Goal: Information Seeking & Learning: Understand process/instructions

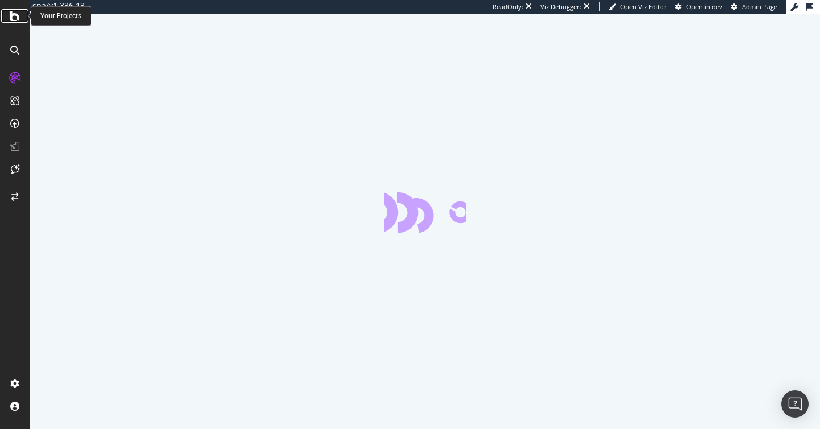
click at [16, 14] on icon at bounding box center [15, 16] width 10 height 14
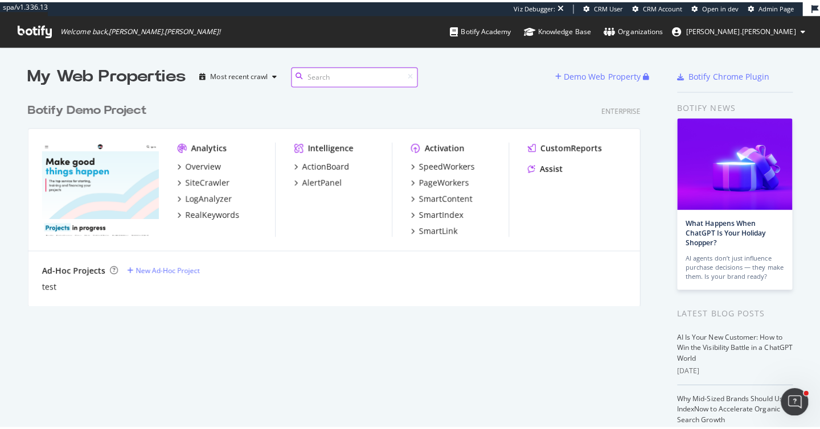
scroll to position [429, 820]
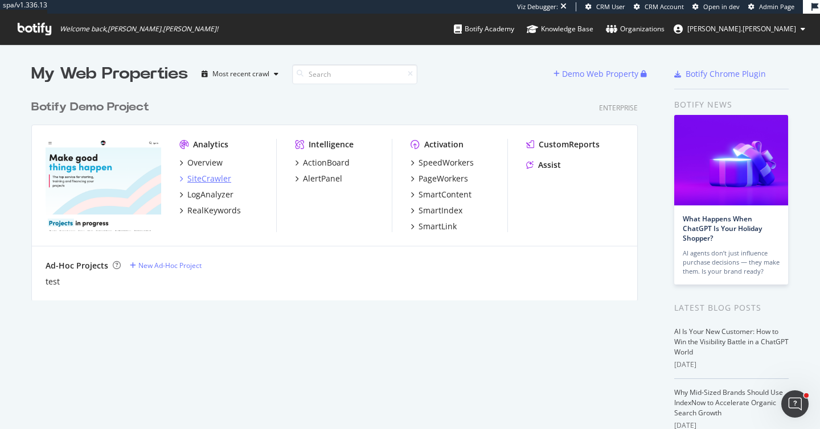
click at [215, 183] on div "SiteCrawler" at bounding box center [209, 178] width 44 height 11
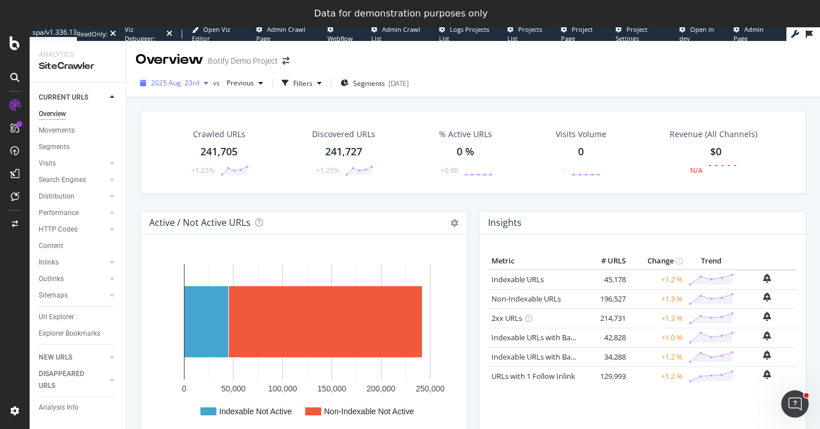
click at [190, 83] on span "2025 Aug. 23rd" at bounding box center [175, 83] width 48 height 10
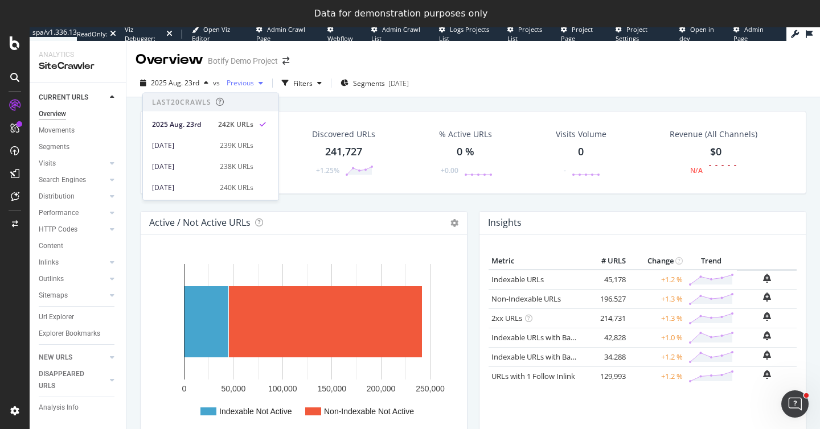
click at [240, 84] on span "Previous" at bounding box center [238, 83] width 32 height 10
click at [393, 101] on div "Crawled URLs 241,705 +1.25% Discovered URLs 241,727 +1.25% % Active URLs 0 % +0…" at bounding box center [472, 305] width 693 height 416
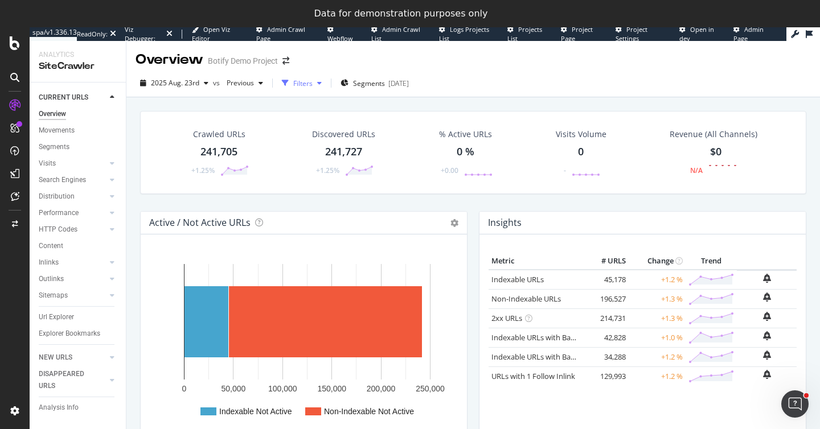
click at [301, 88] on div "Filters" at bounding box center [302, 84] width 19 height 10
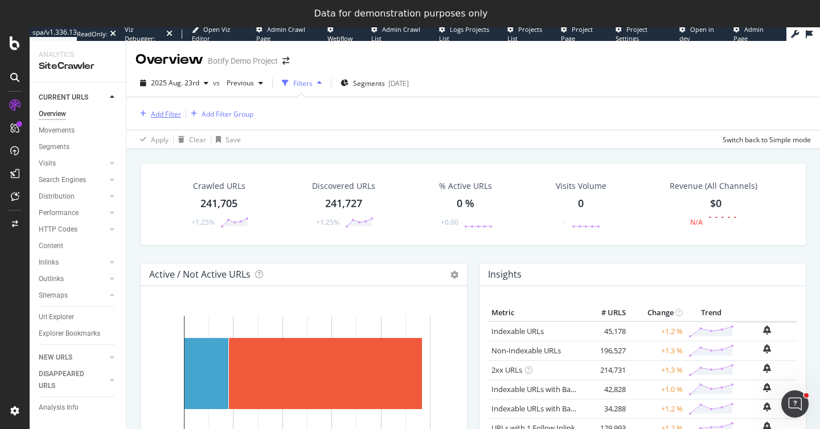
click at [153, 120] on div "Add Filter" at bounding box center [158, 114] width 46 height 13
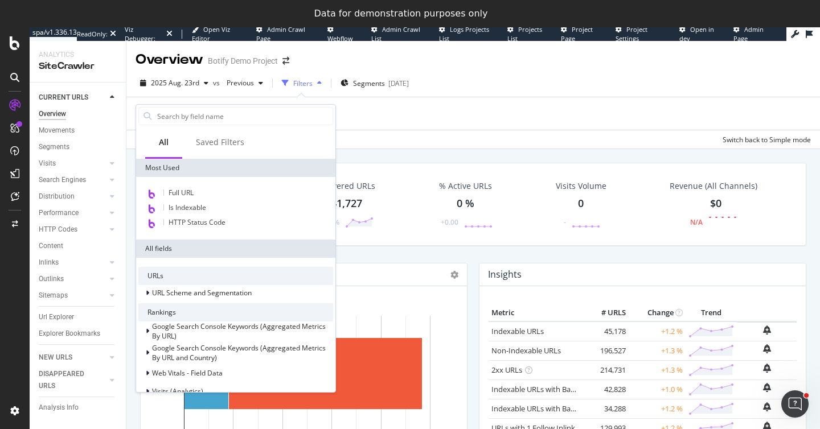
click at [399, 111] on div "Add Filter Add Filter Group" at bounding box center [472, 113] width 675 height 32
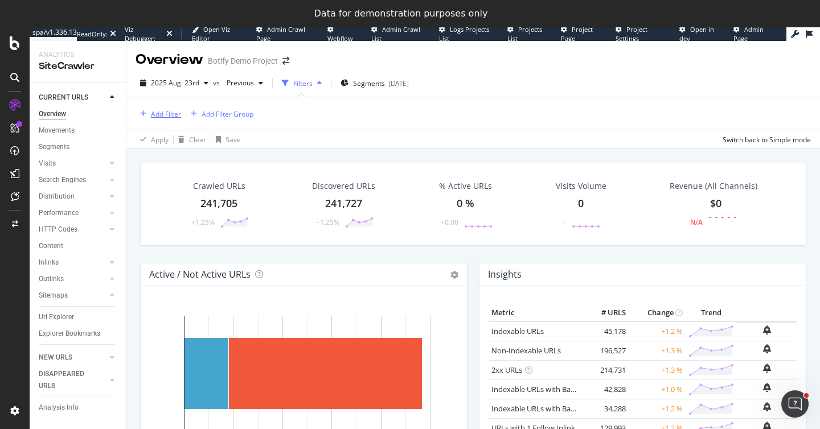
click at [167, 110] on div "Add Filter" at bounding box center [166, 114] width 30 height 10
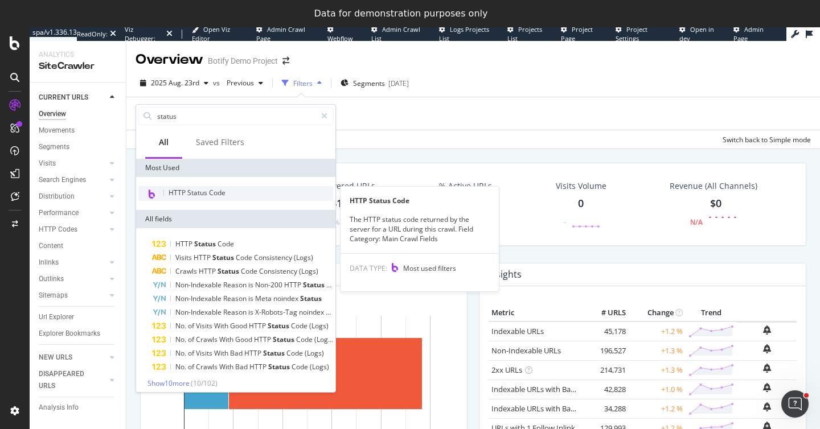
type input "status"
click at [186, 192] on span "HTTP Status Code" at bounding box center [197, 193] width 57 height 10
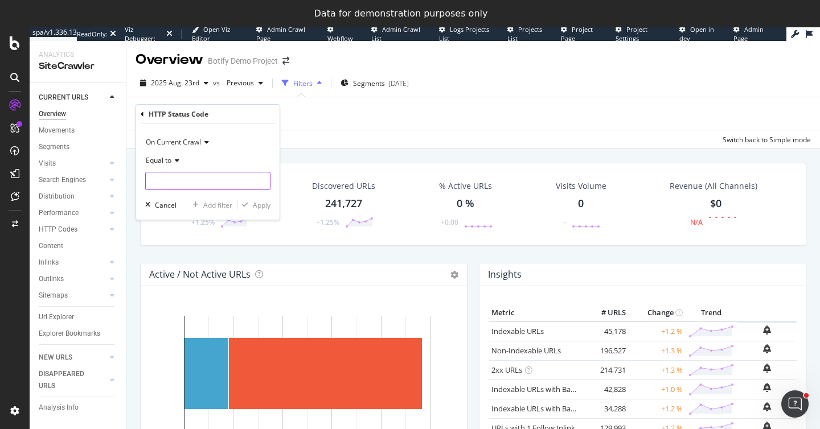
click at [167, 178] on input "number" at bounding box center [207, 181] width 125 height 18
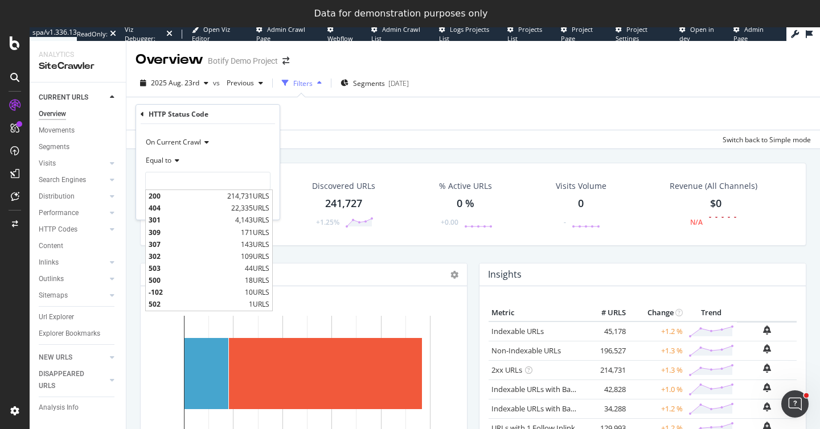
click at [166, 162] on span "Equal to" at bounding box center [159, 160] width 26 height 10
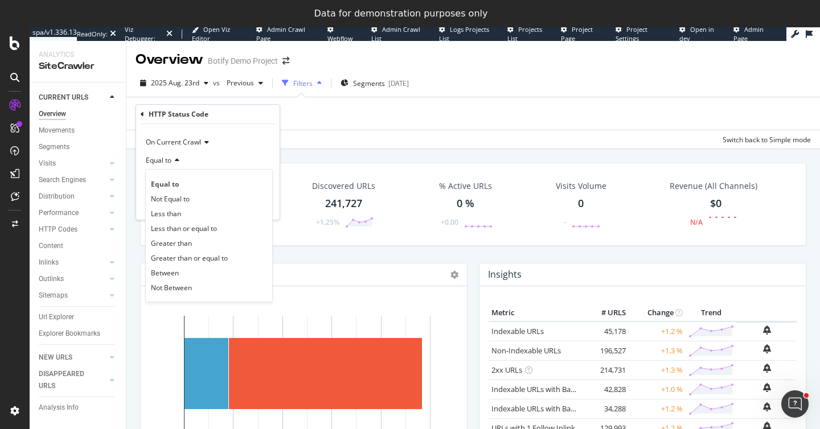
click at [236, 153] on div "Equal to" at bounding box center [207, 160] width 125 height 18
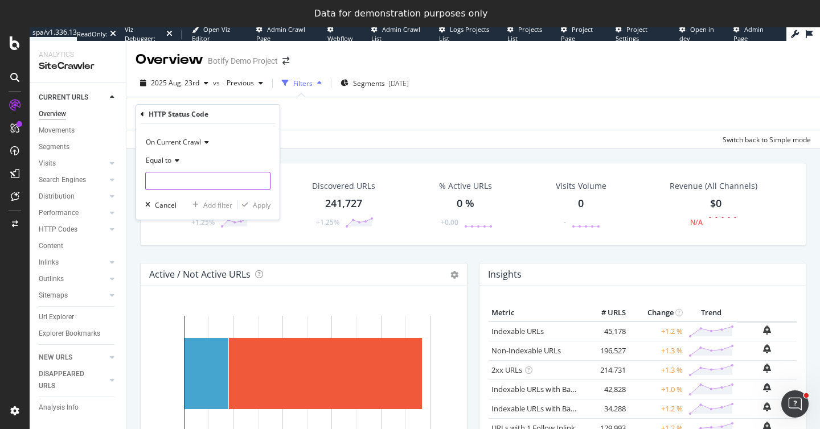
click at [159, 186] on input "number" at bounding box center [207, 181] width 125 height 18
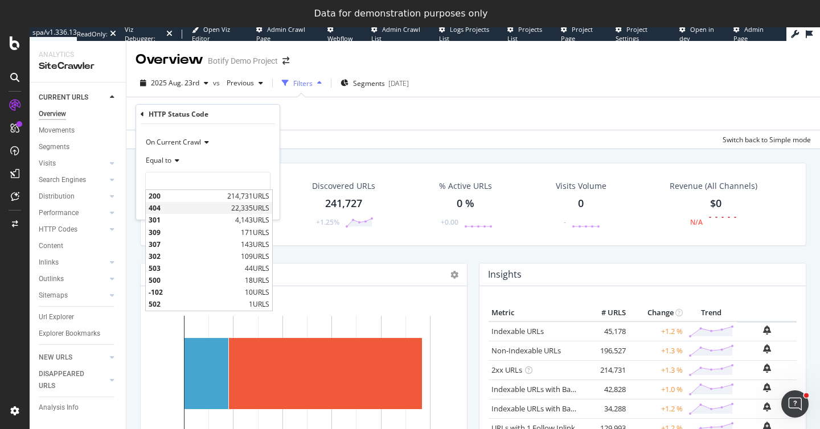
click at [159, 207] on span "404" at bounding box center [189, 208] width 80 height 10
type input "404"
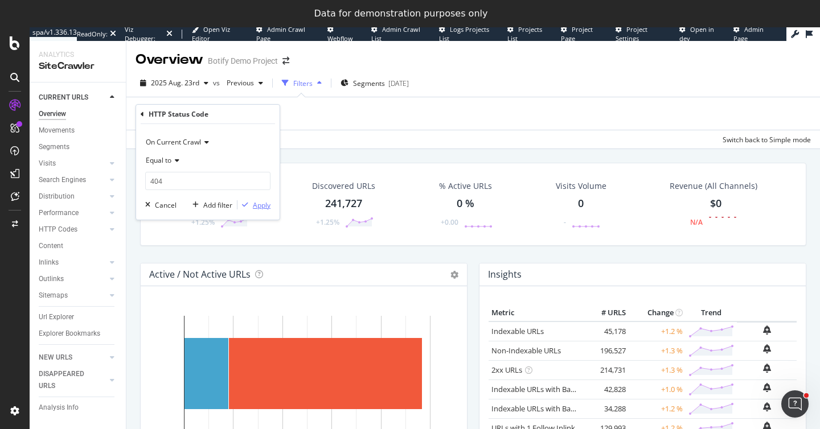
click at [260, 204] on div "Apply" at bounding box center [262, 205] width 18 height 10
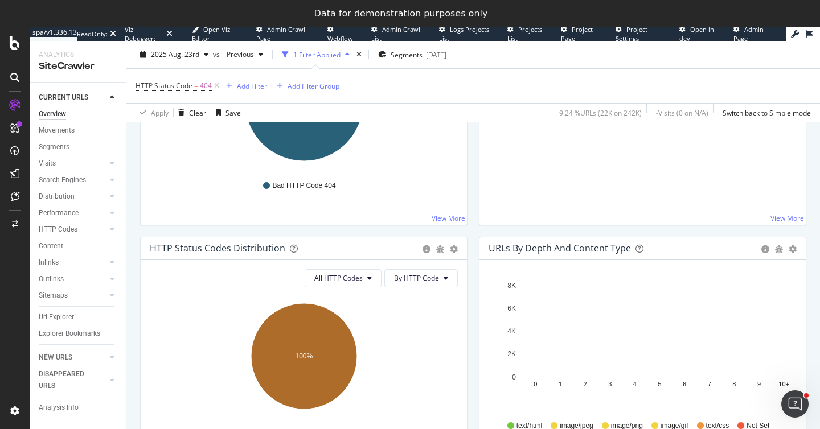
scroll to position [549, 0]
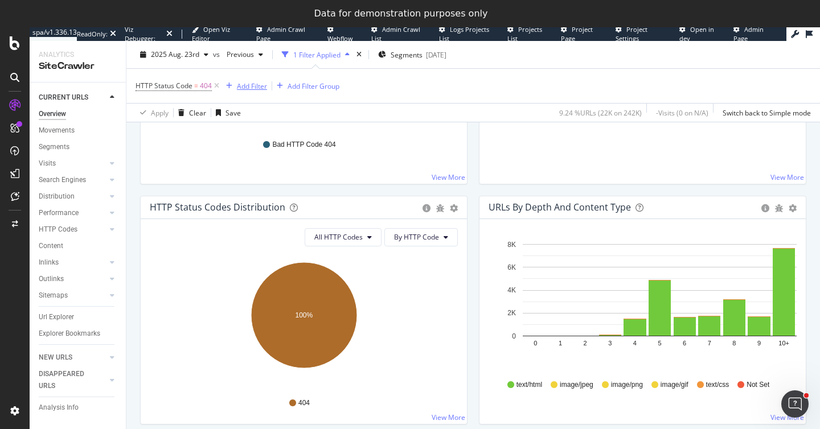
click at [245, 88] on div "Add Filter" at bounding box center [252, 86] width 30 height 10
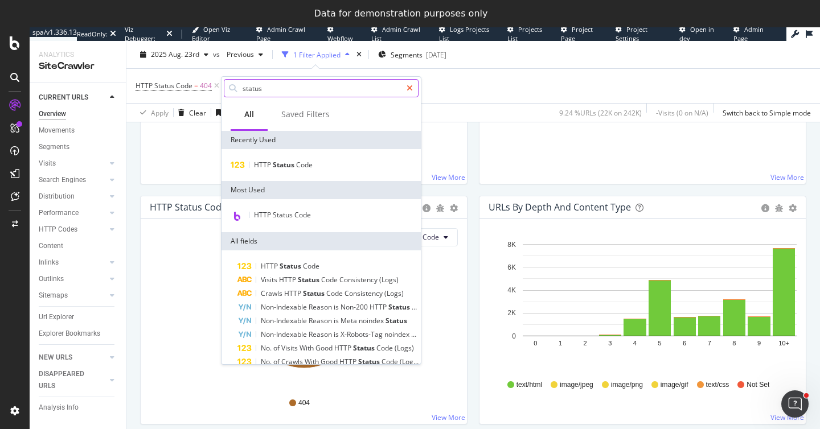
click at [410, 84] on icon at bounding box center [409, 88] width 6 height 8
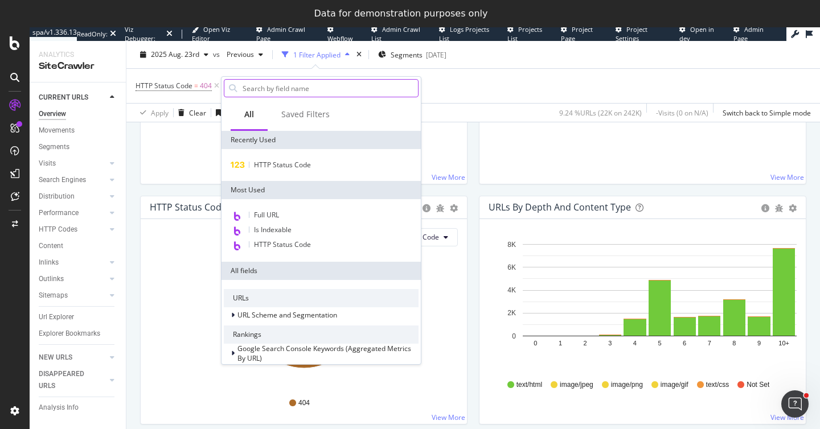
click at [462, 95] on div "HTTP Status Code = 404 Add Filter Add Filter Group" at bounding box center [472, 86] width 675 height 34
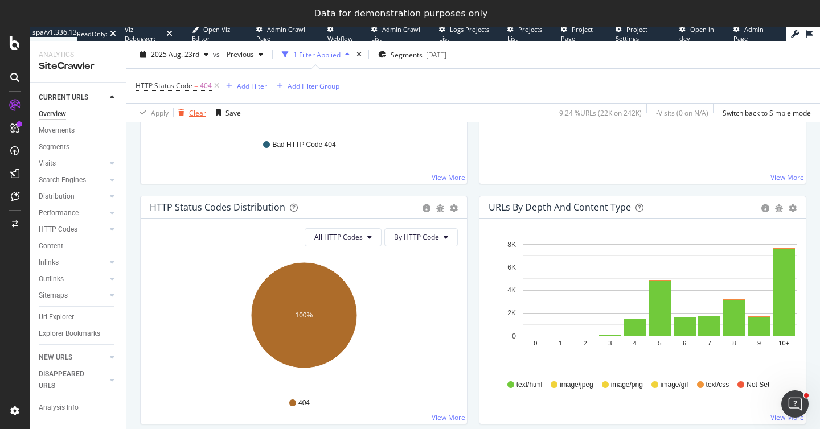
click at [196, 112] on div "Clear" at bounding box center [197, 113] width 17 height 10
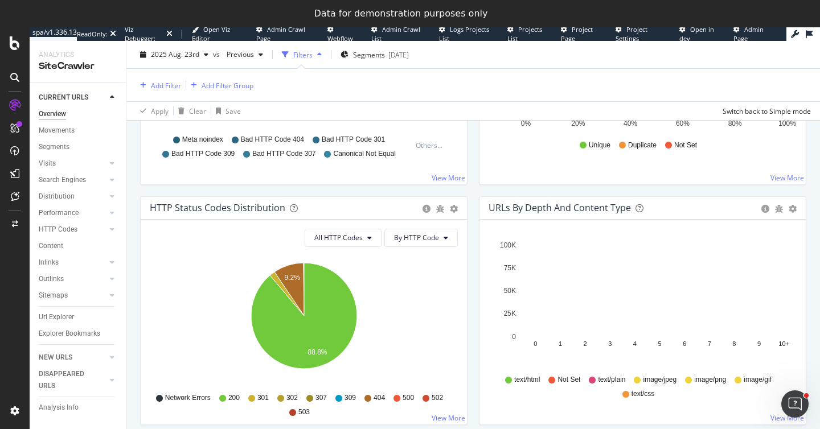
scroll to position [547, 0]
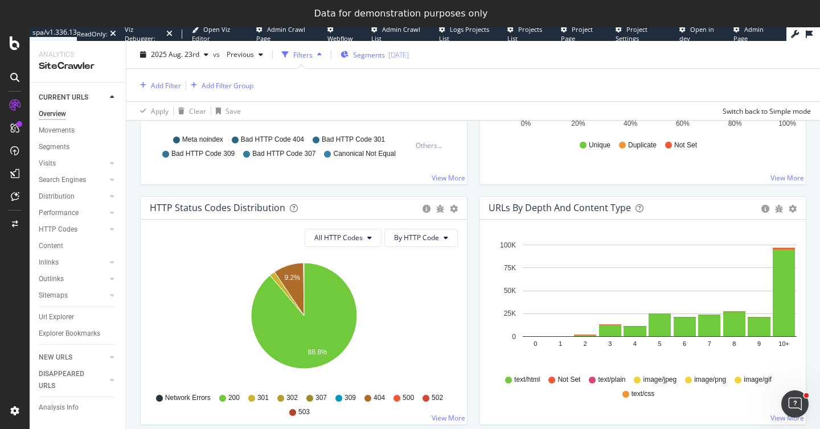
click at [361, 52] on span "Segments" at bounding box center [369, 55] width 32 height 10
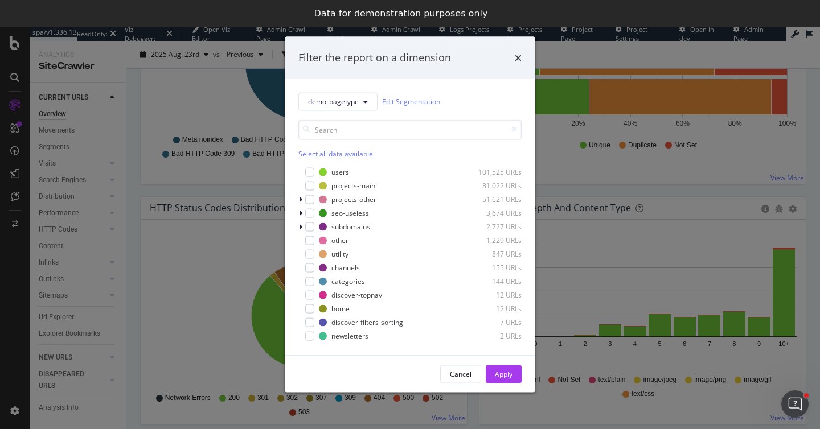
click at [521, 56] on div "Filter the report on a dimension" at bounding box center [410, 58] width 250 height 42
click at [518, 57] on icon "times" at bounding box center [518, 57] width 7 height 9
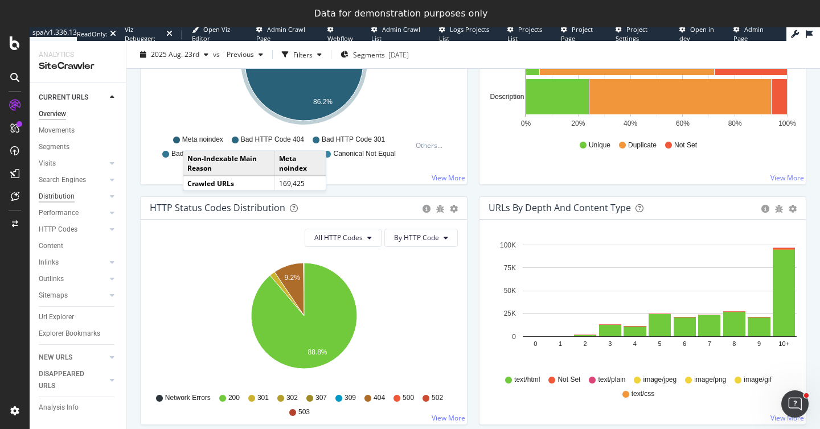
click at [54, 195] on div "Distribution" at bounding box center [57, 197] width 36 height 12
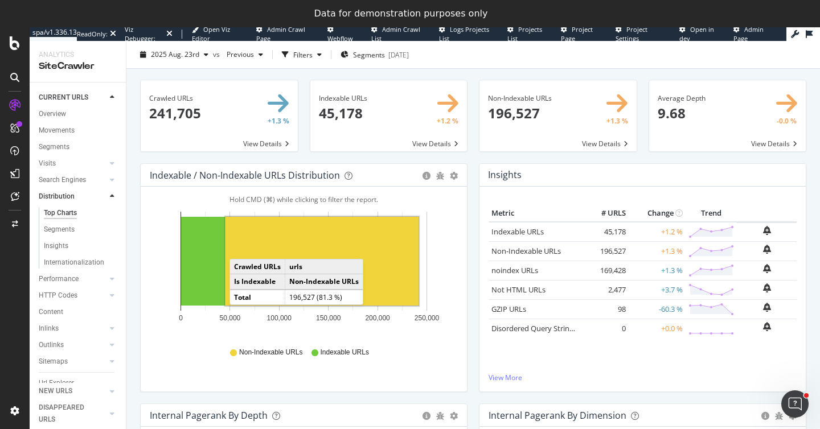
scroll to position [28, 0]
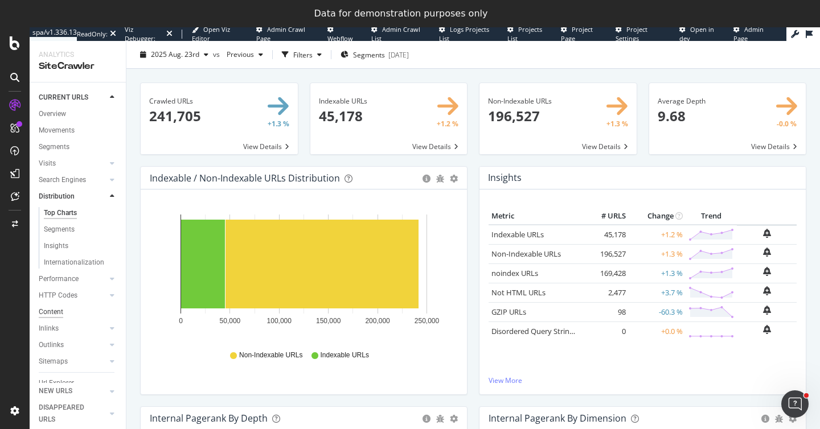
click at [52, 314] on div "Content" at bounding box center [51, 312] width 24 height 12
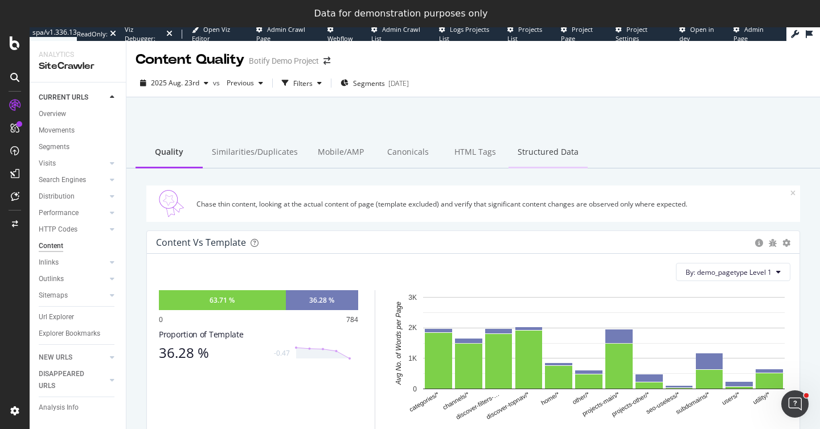
click at [527, 150] on div "Structured Data" at bounding box center [547, 152] width 79 height 31
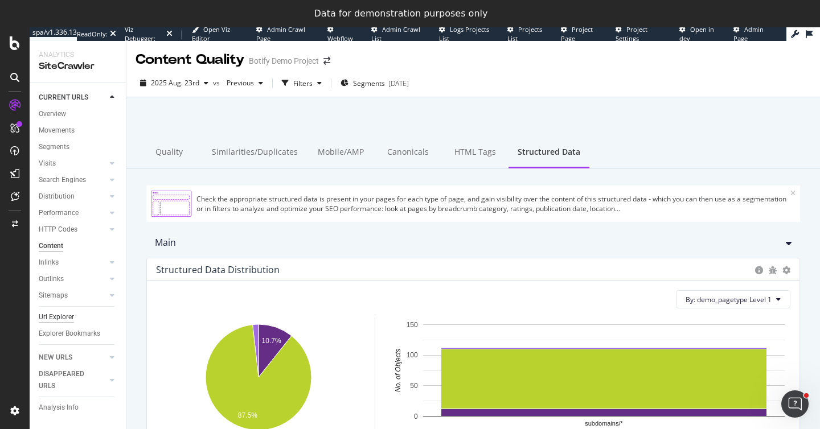
click at [57, 317] on div "Url Explorer" at bounding box center [56, 317] width 35 height 12
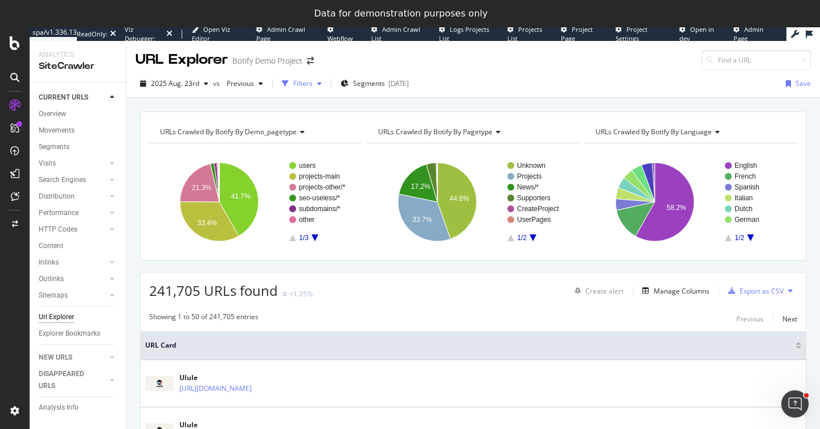
click at [294, 88] on div "Filters" at bounding box center [301, 83] width 49 height 17
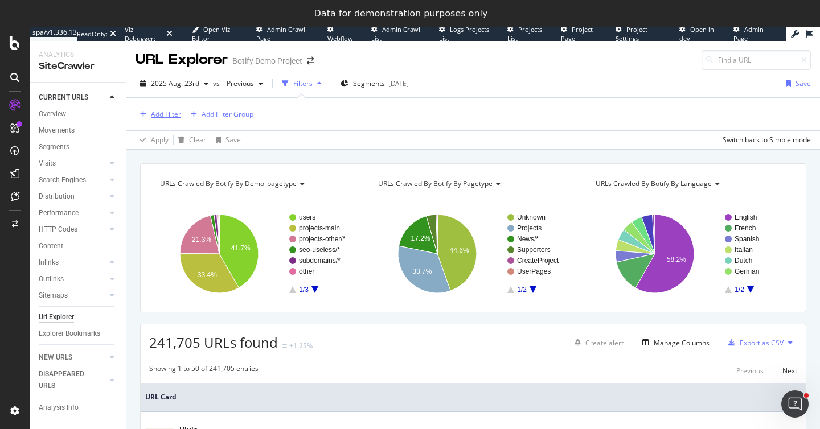
click at [162, 112] on div "Add Filter" at bounding box center [166, 114] width 30 height 10
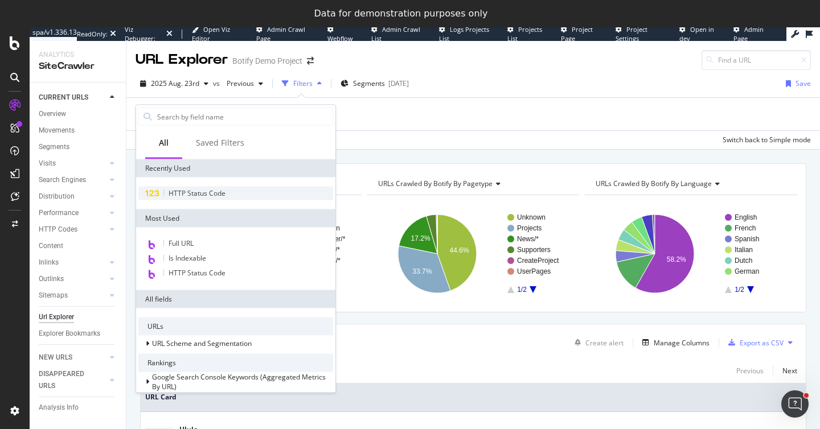
click at [191, 193] on span "HTTP Status Code" at bounding box center [197, 193] width 57 height 10
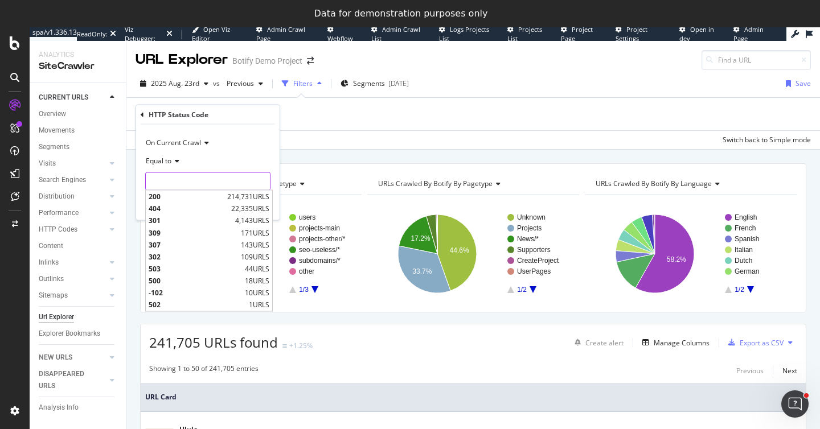
click at [162, 174] on input "number" at bounding box center [207, 181] width 125 height 18
click at [161, 205] on span "404" at bounding box center [189, 209] width 80 height 10
type input "404"
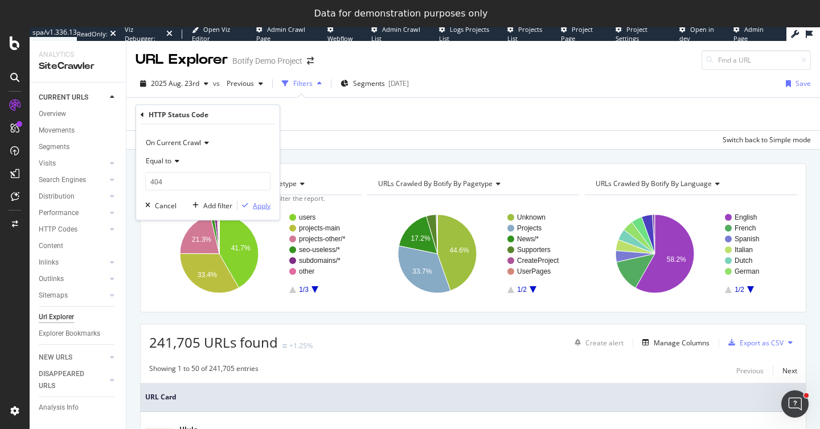
click at [255, 202] on div "Apply" at bounding box center [262, 205] width 18 height 10
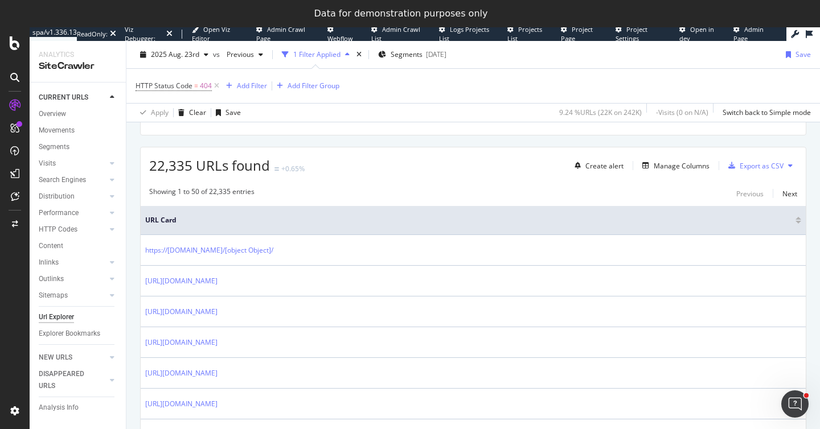
scroll to position [184, 0]
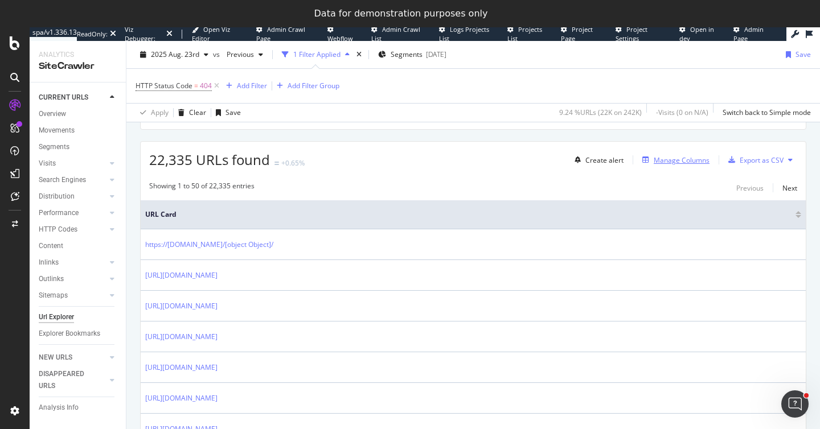
click at [672, 160] on div "Manage Columns" at bounding box center [682, 160] width 56 height 10
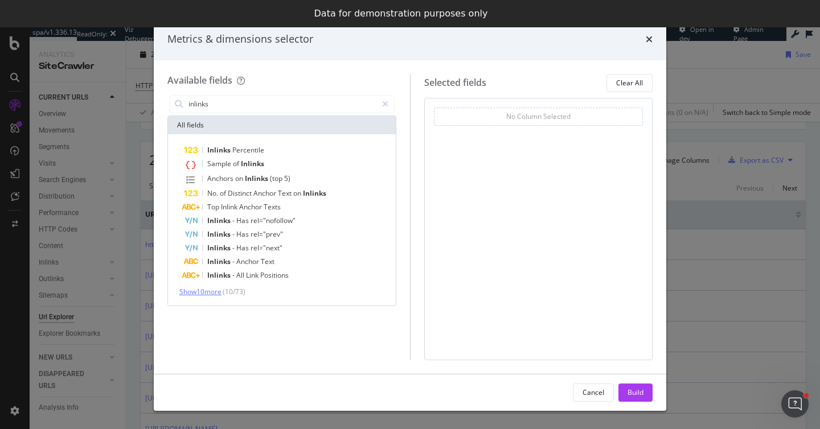
type input "inlinks"
click at [202, 295] on span "Show 10 more" at bounding box center [200, 292] width 42 height 10
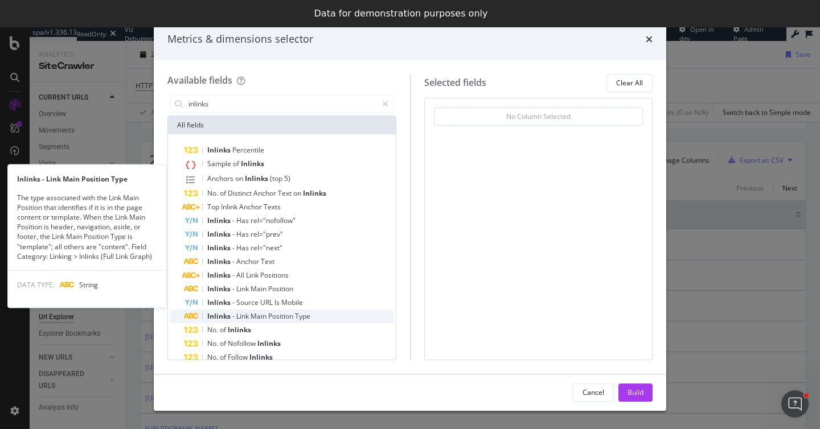
scroll to position [16, 0]
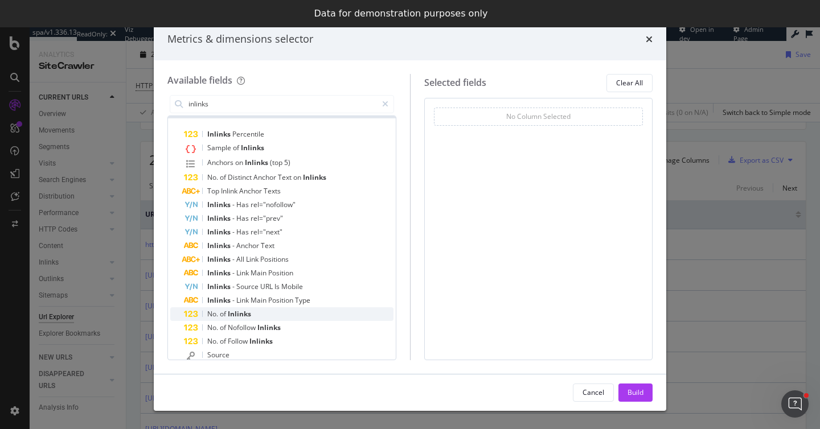
click at [233, 313] on span "Inlinks" at bounding box center [239, 314] width 23 height 10
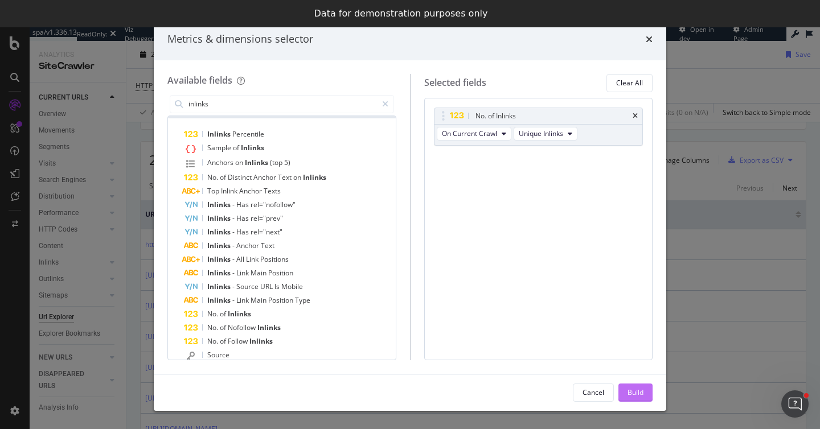
click at [625, 389] on button "Build" at bounding box center [635, 393] width 34 height 18
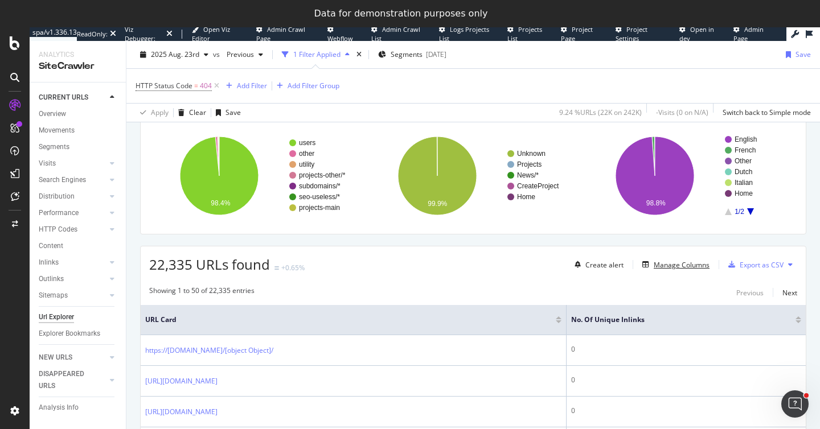
scroll to position [124, 0]
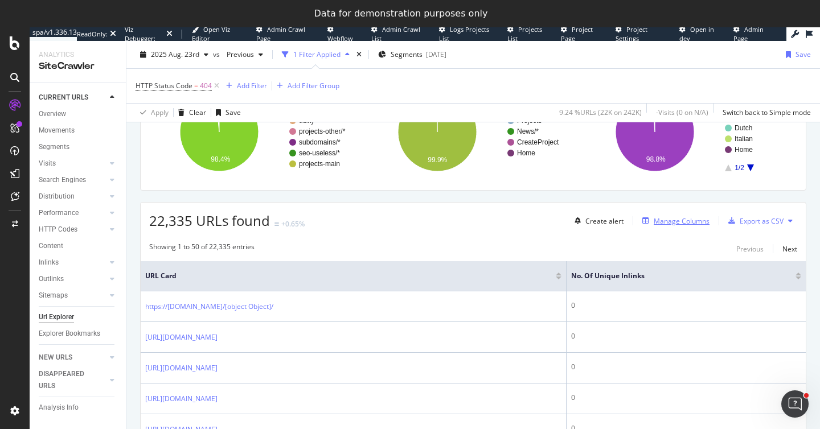
click at [666, 223] on div "Manage Columns" at bounding box center [682, 221] width 56 height 10
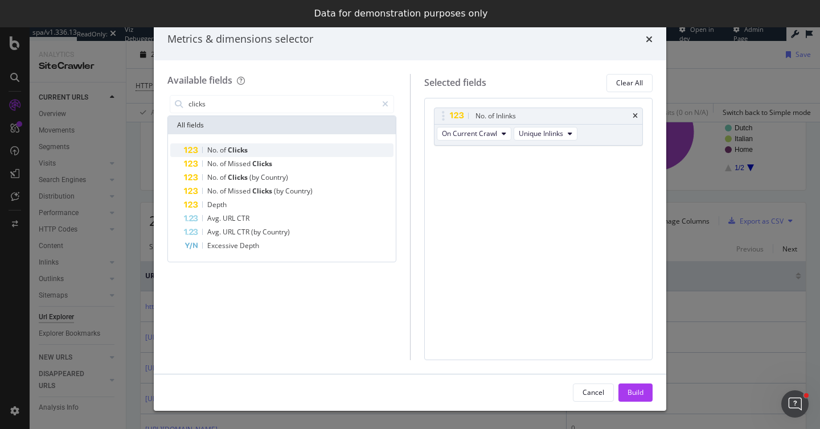
click at [233, 149] on span "Clicks" at bounding box center [238, 150] width 20 height 10
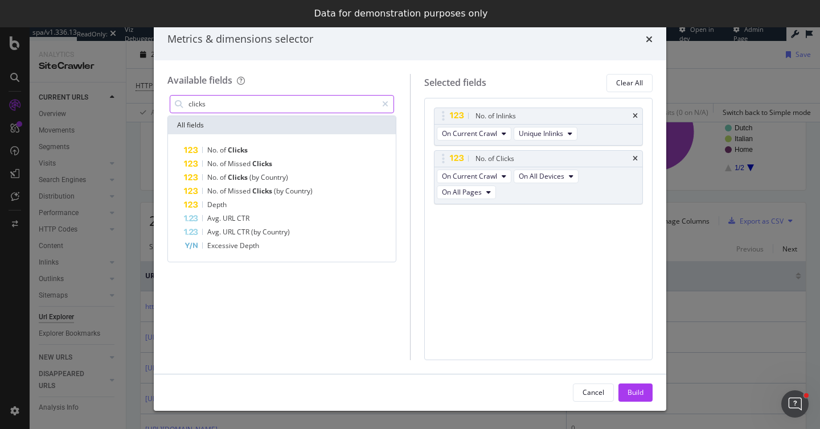
click at [217, 105] on input "clicks" at bounding box center [282, 104] width 190 height 17
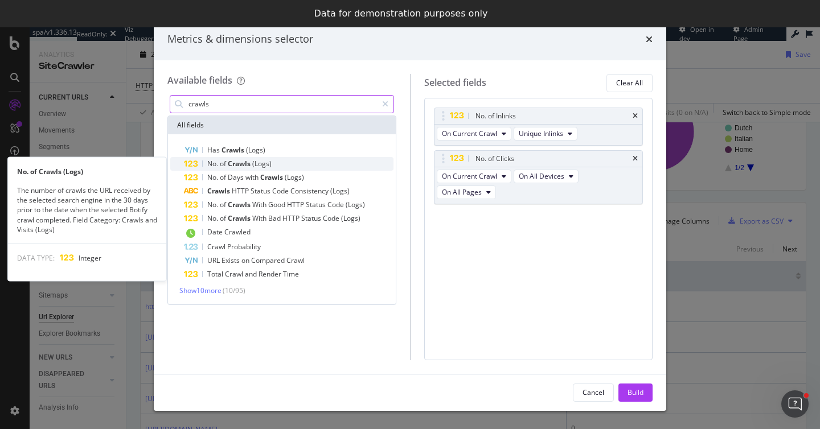
type input "crawls"
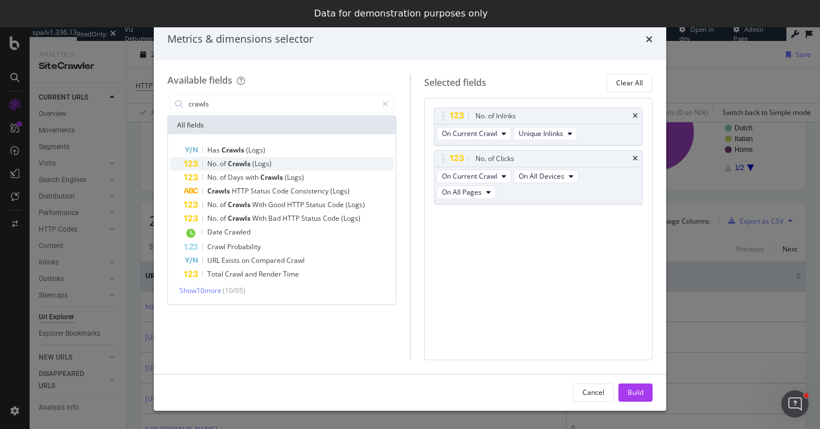
click at [225, 164] on span "of" at bounding box center [224, 164] width 8 height 10
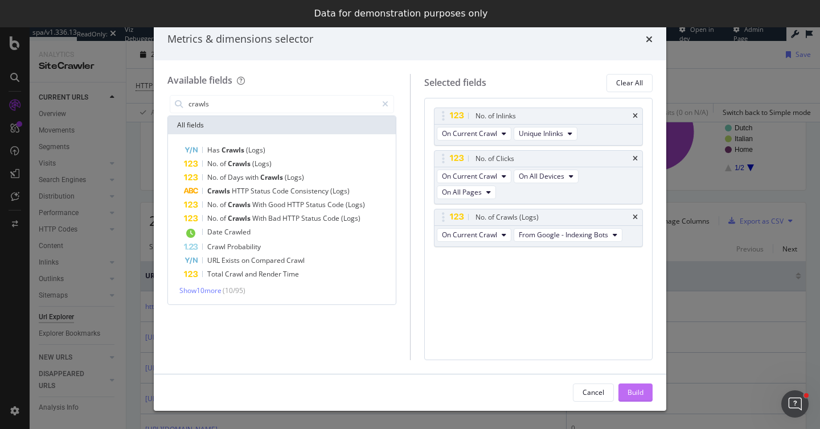
click at [629, 386] on div "Build" at bounding box center [635, 392] width 16 height 17
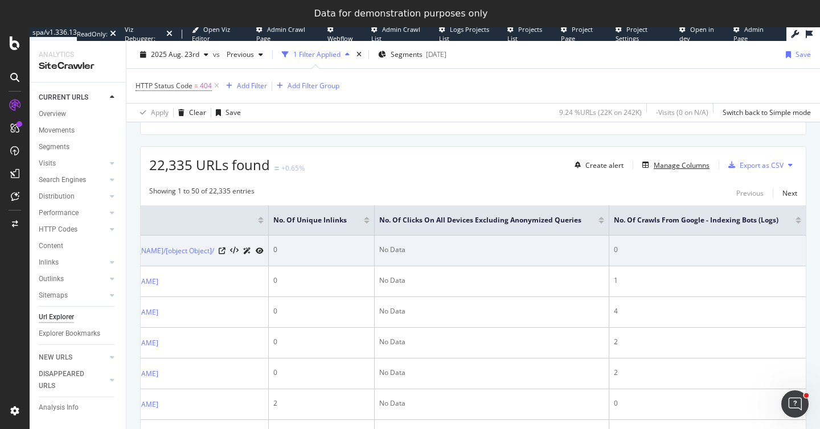
scroll to position [0, 129]
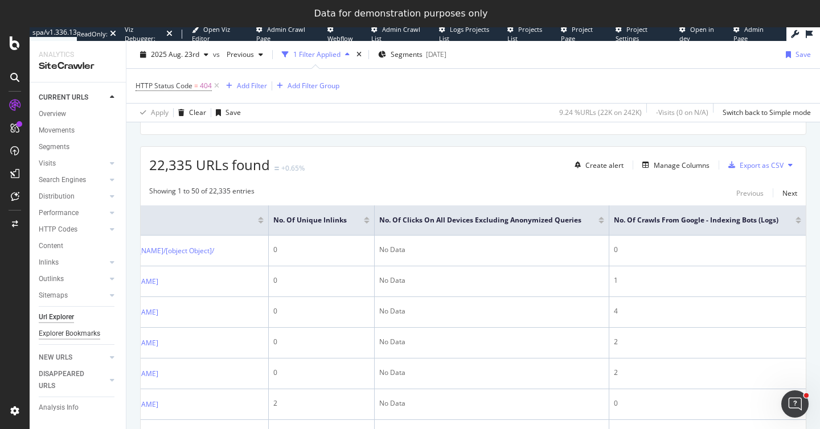
click at [61, 334] on div "Explorer Bookmarks" at bounding box center [69, 334] width 61 height 12
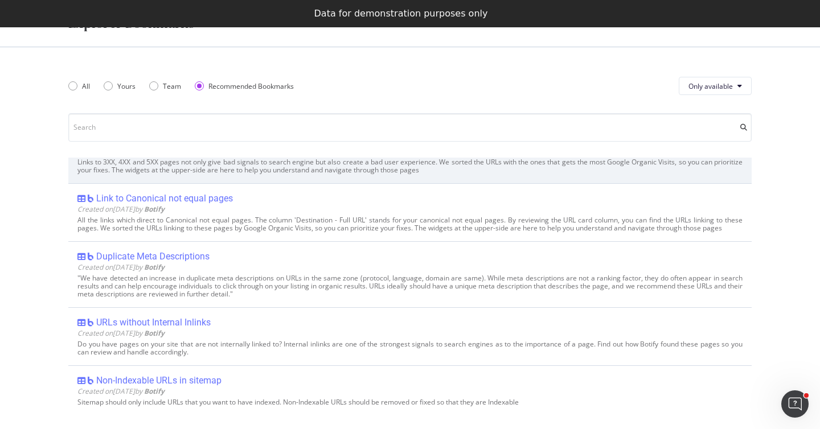
scroll to position [146, 0]
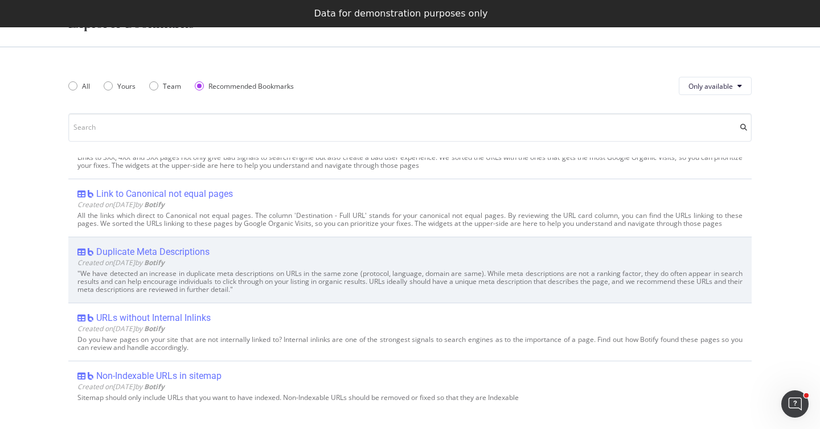
click at [159, 251] on div "Duplicate Meta Descriptions" at bounding box center [152, 252] width 113 height 11
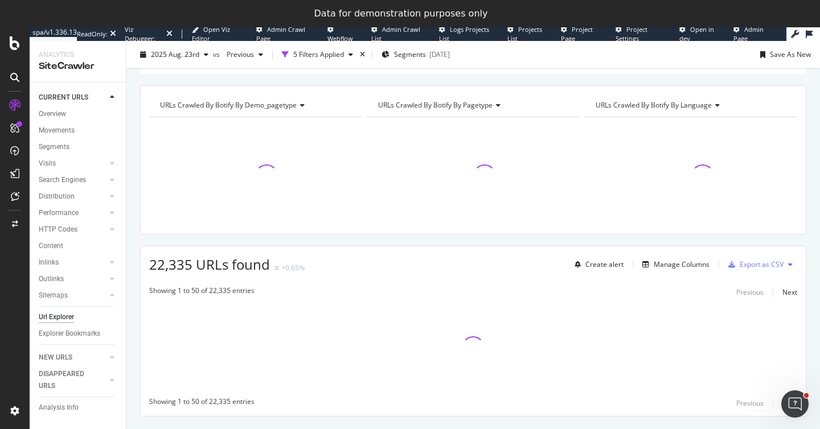
scroll to position [104, 0]
click at [312, 55] on div "5 Filters Applied" at bounding box center [318, 55] width 51 height 10
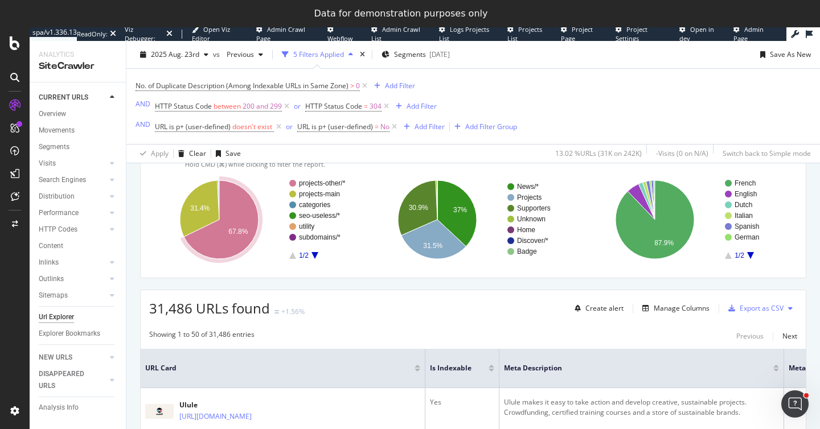
scroll to position [212, 0]
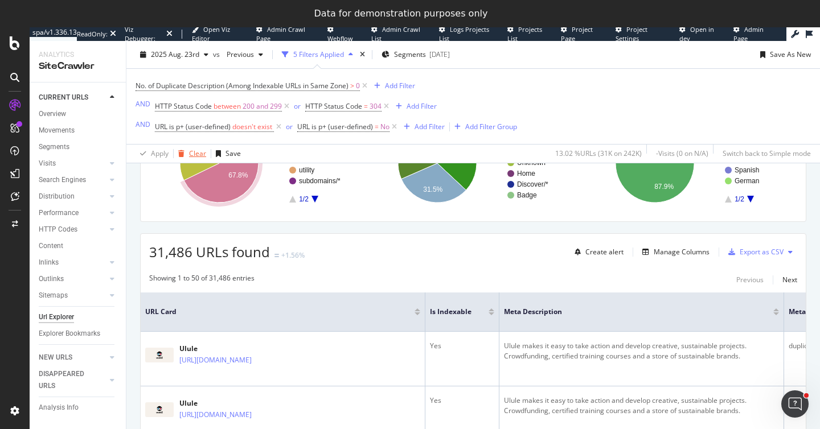
click at [194, 157] on div "Clear" at bounding box center [197, 154] width 17 height 10
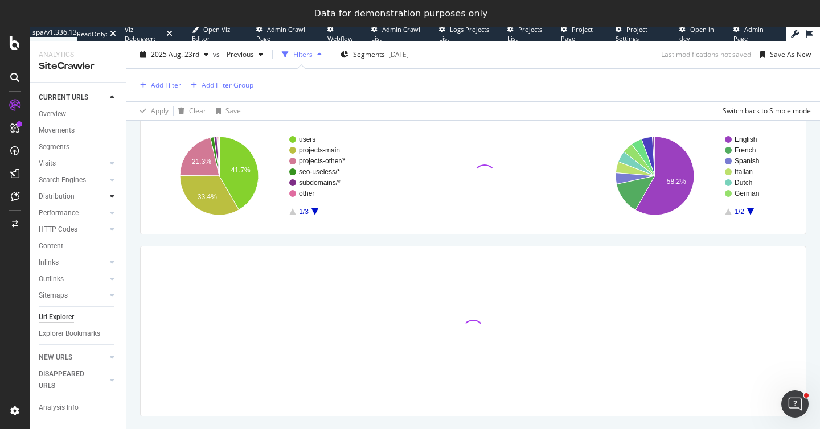
scroll to position [156, 0]
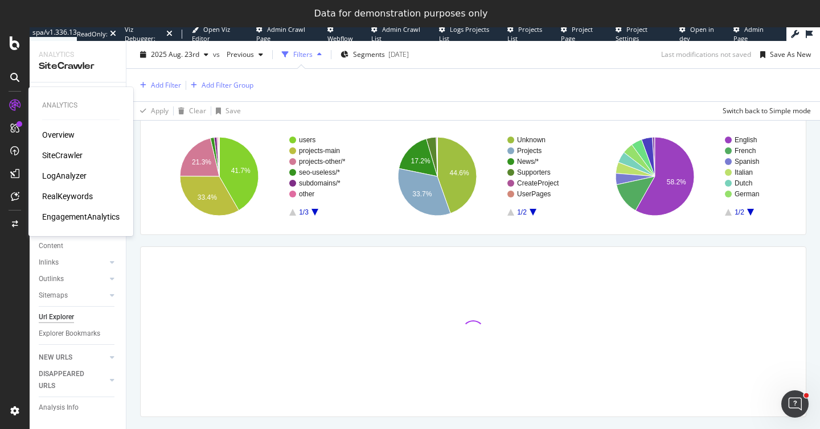
click at [73, 175] on div "LogAnalyzer" at bounding box center [64, 175] width 44 height 11
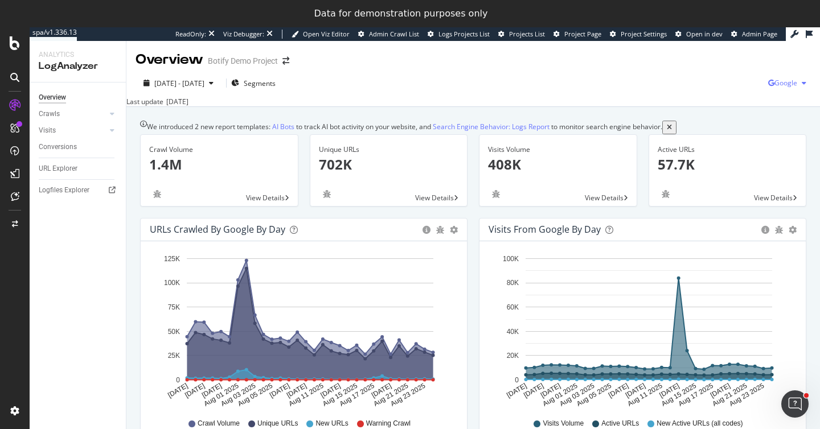
click at [780, 81] on span "Google" at bounding box center [785, 83] width 23 height 10
click at [609, 88] on div "[DATE] - [DATE] Segments Google" at bounding box center [472, 85] width 693 height 23
click at [186, 88] on div "[DATE] - [DATE]" at bounding box center [178, 84] width 79 height 10
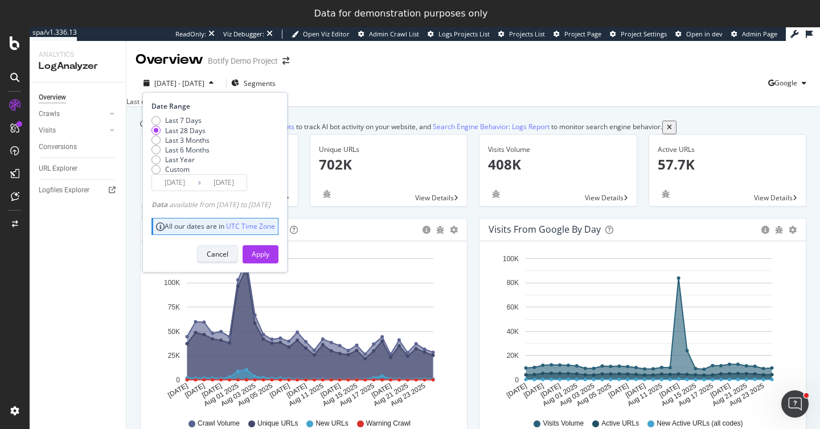
click at [228, 259] on div "Cancel" at bounding box center [218, 254] width 22 height 10
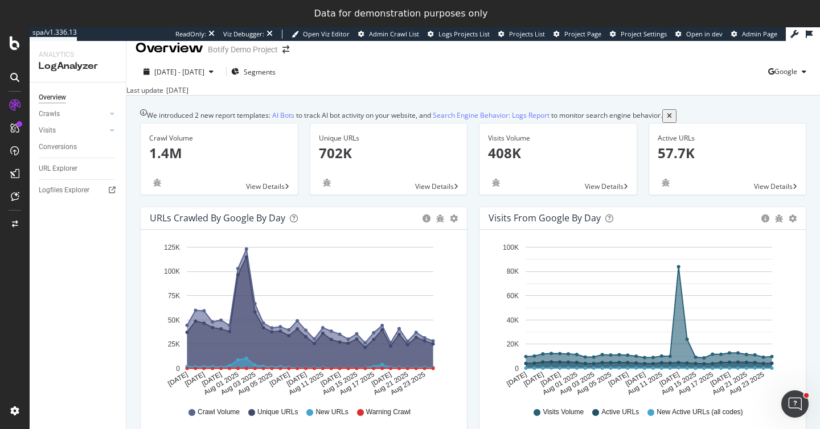
scroll to position [14, 0]
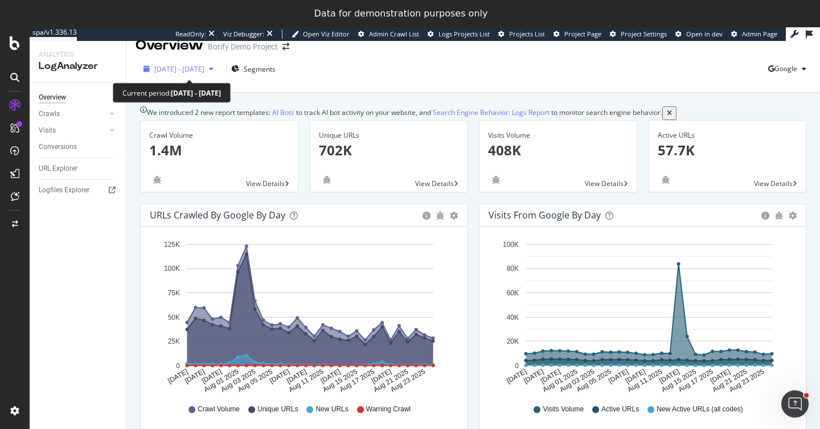
click at [173, 73] on span "[DATE] - [DATE]" at bounding box center [179, 69] width 50 height 10
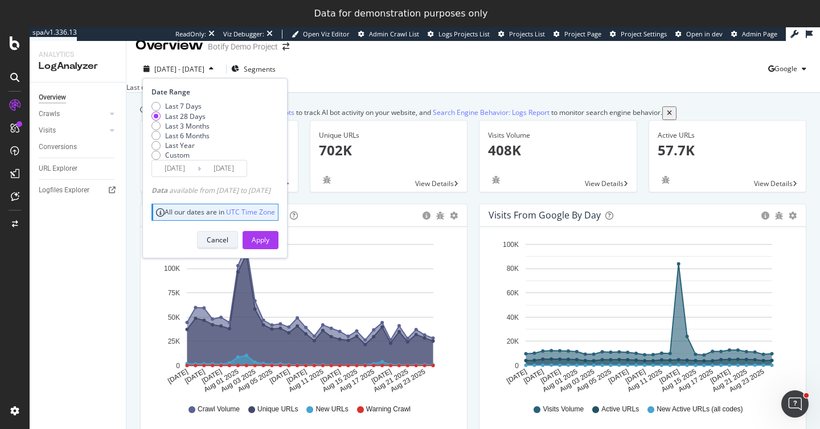
click at [228, 245] on div "Cancel" at bounding box center [218, 240] width 22 height 10
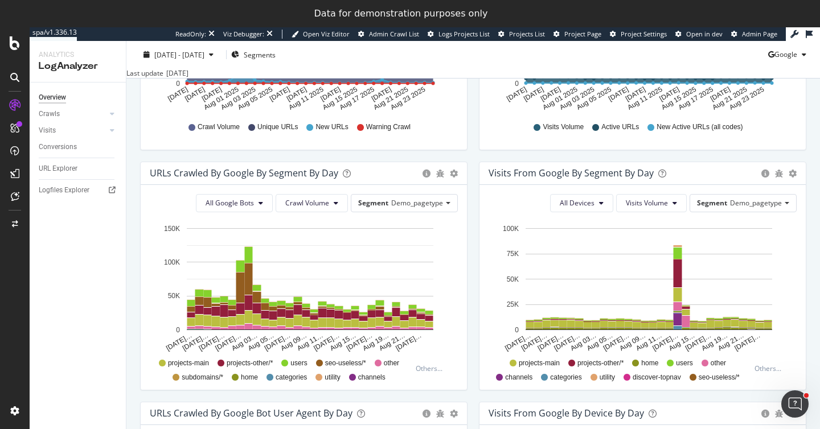
scroll to position [299, 0]
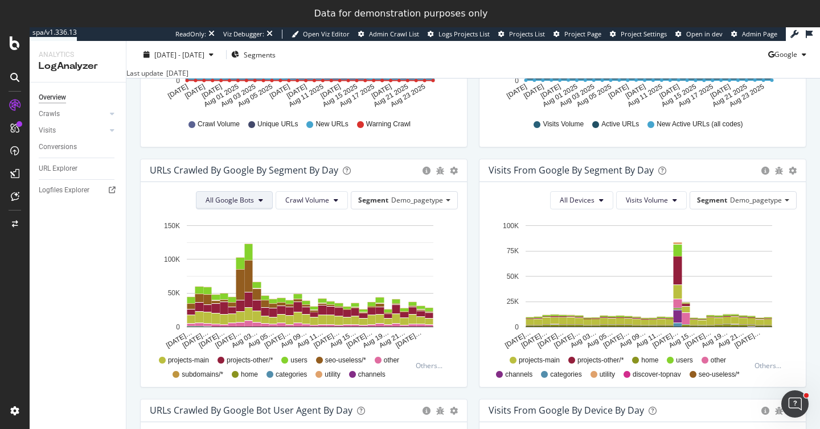
click at [227, 205] on span "All Google Bots" at bounding box center [230, 200] width 48 height 10
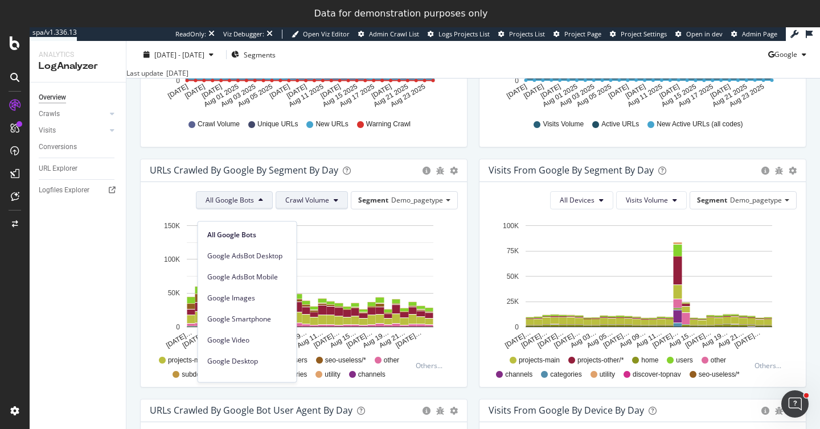
click at [303, 205] on span "Crawl Volume" at bounding box center [307, 200] width 44 height 10
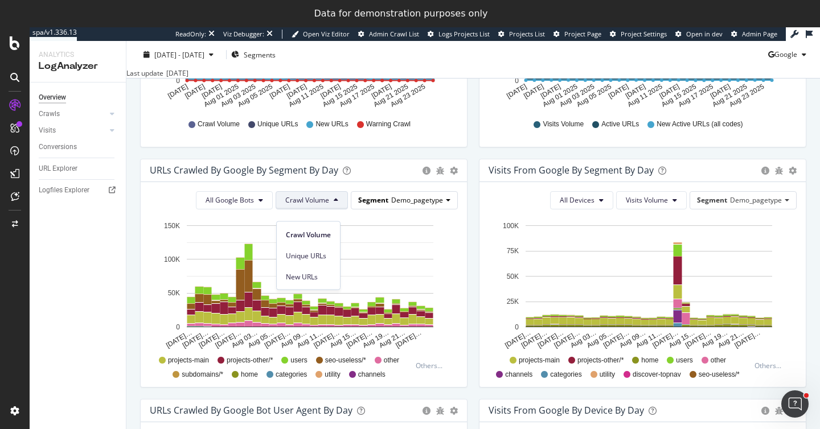
click at [375, 205] on span "Segment" at bounding box center [373, 200] width 30 height 10
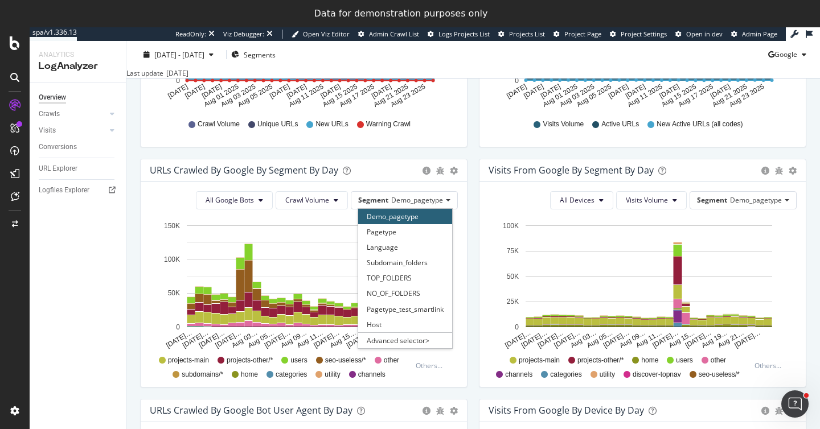
click at [372, 176] on div "URLs Crawled by Google By Segment By Day" at bounding box center [283, 170] width 267 height 11
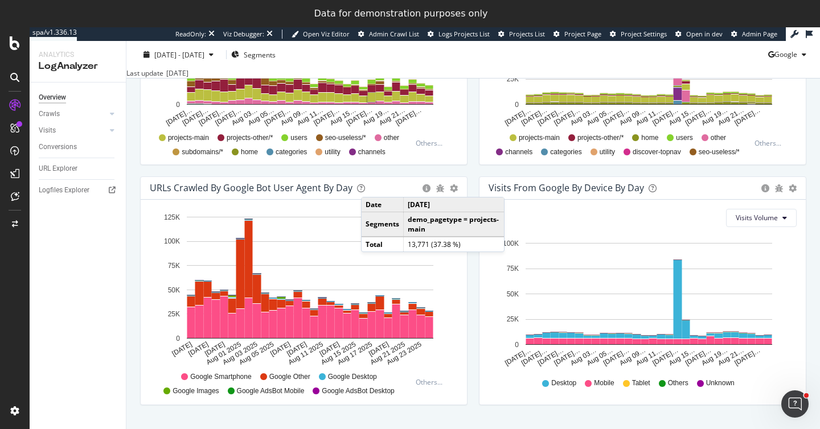
scroll to position [533, 0]
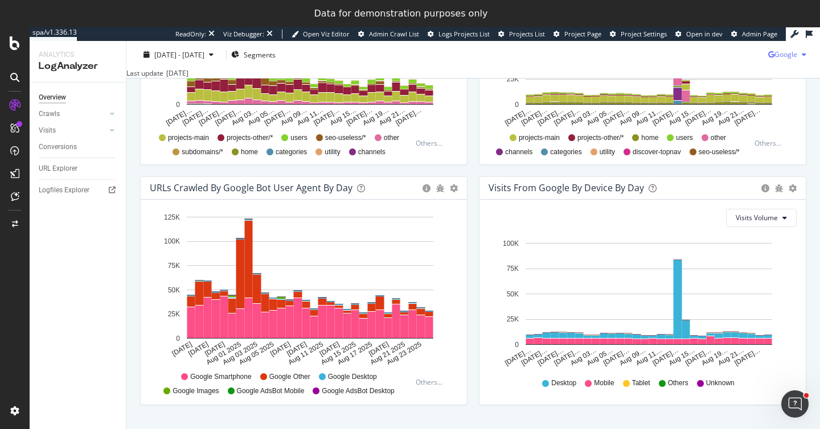
click at [792, 50] on span "Google" at bounding box center [785, 55] width 23 height 10
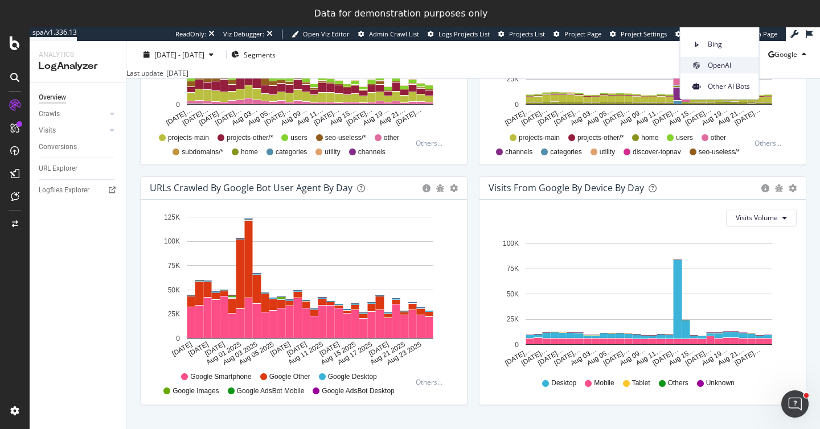
click at [712, 69] on span "OpenAI" at bounding box center [729, 65] width 42 height 10
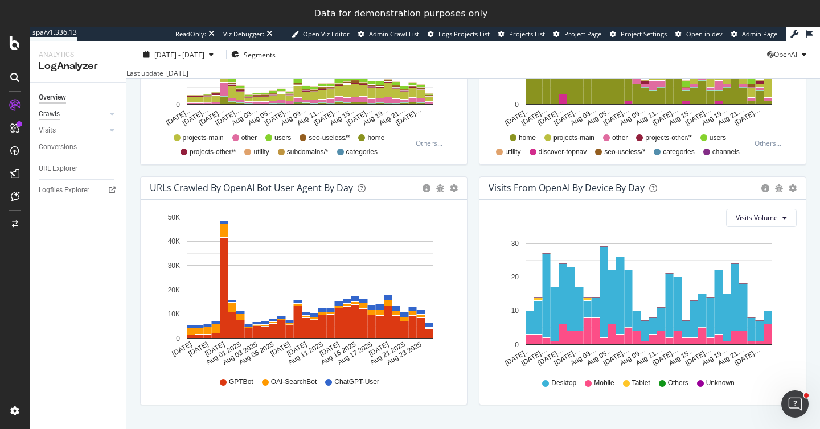
click at [52, 117] on div "Crawls" at bounding box center [49, 114] width 21 height 12
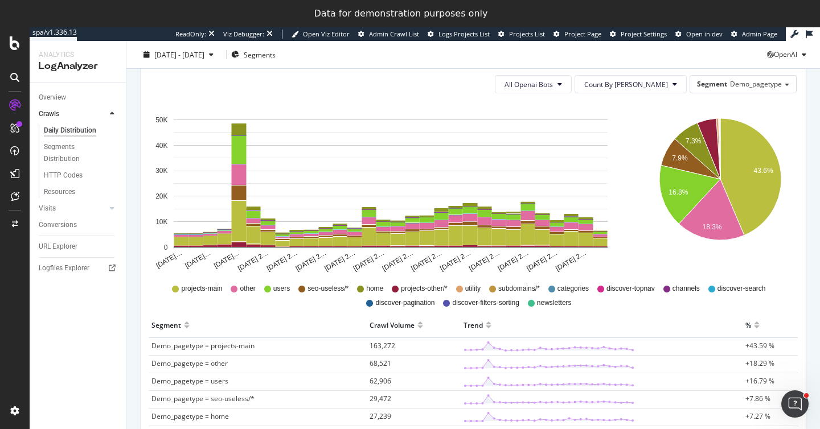
scroll to position [162, 0]
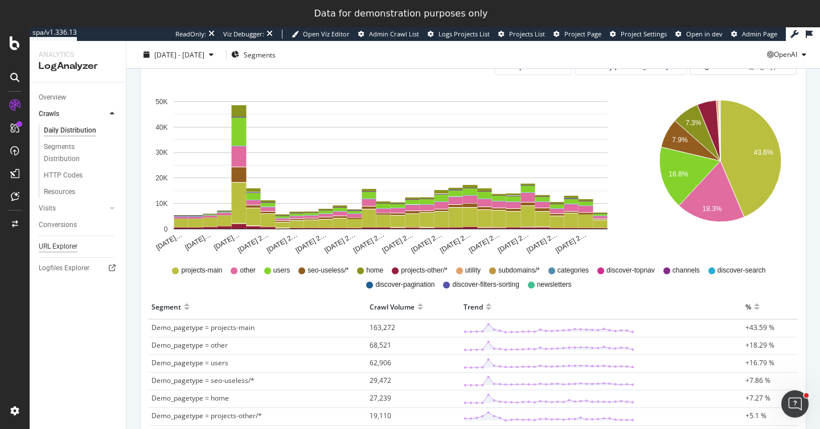
click at [59, 248] on div "URL Explorer" at bounding box center [58, 247] width 39 height 12
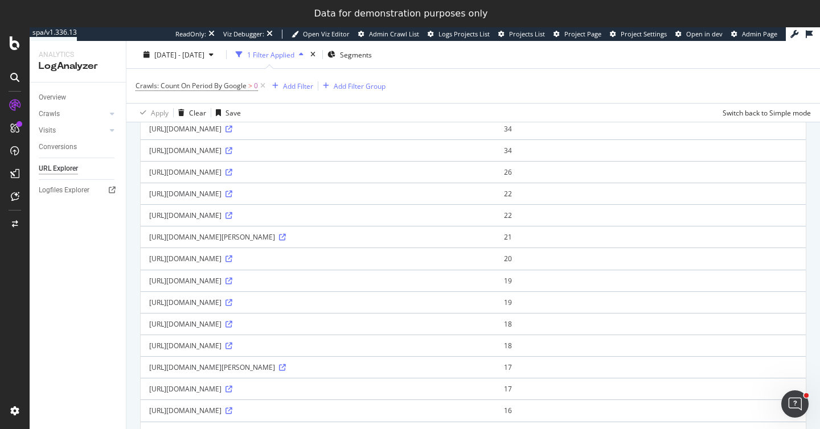
scroll to position [244, 0]
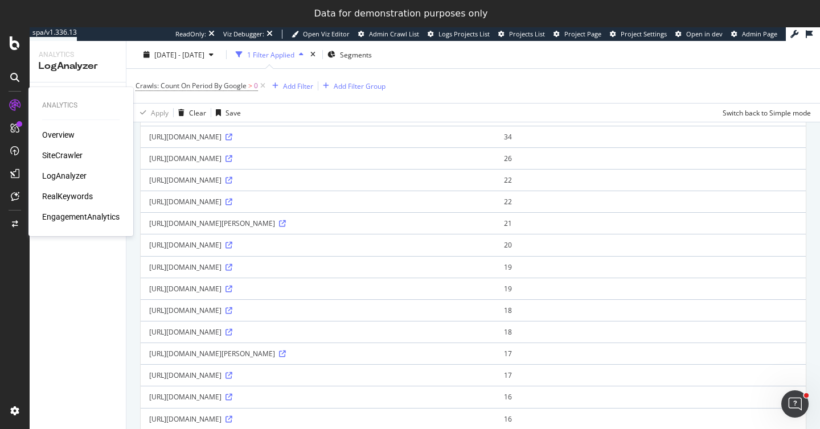
click at [72, 193] on div "RealKeywords" at bounding box center [67, 196] width 51 height 11
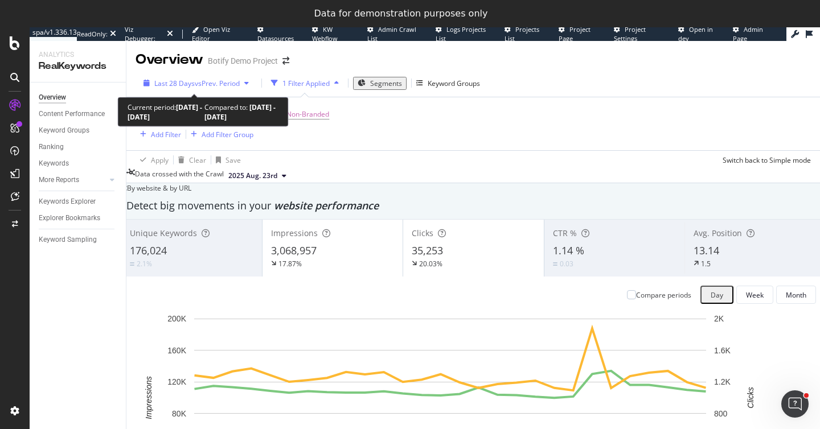
click at [182, 83] on span "Last 28 Days" at bounding box center [174, 84] width 40 height 10
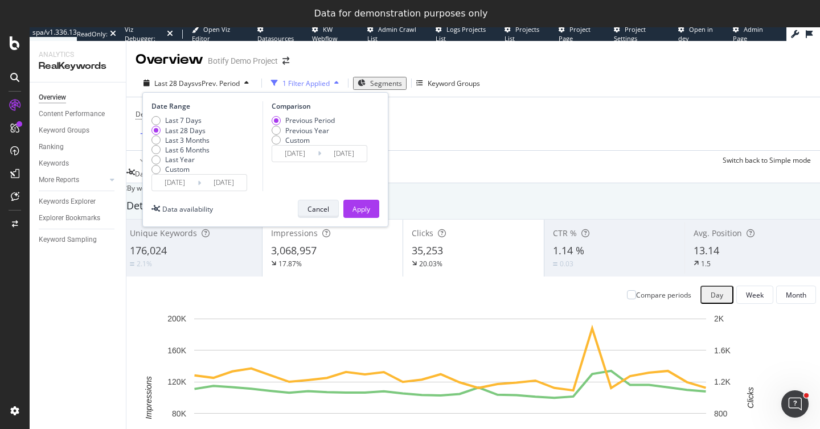
click at [317, 217] on div "Cancel" at bounding box center [318, 209] width 22 height 16
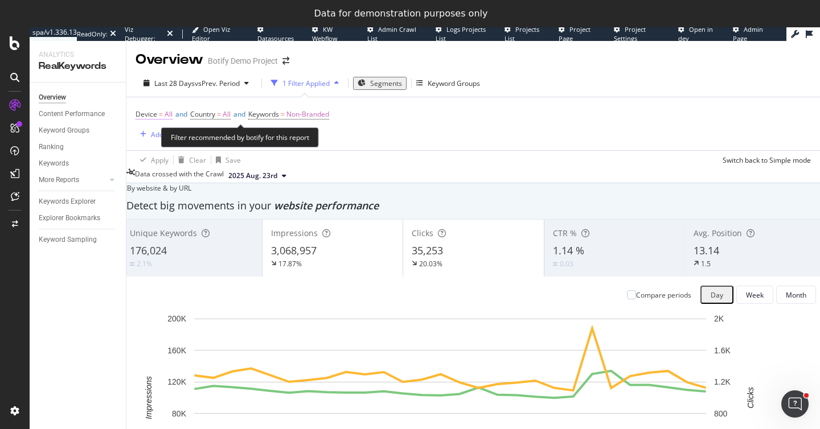
click at [171, 114] on span "All" at bounding box center [169, 114] width 8 height 16
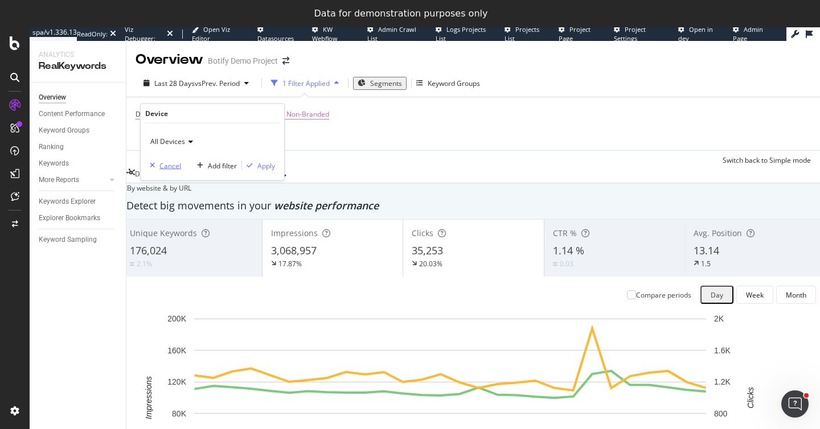
click at [169, 163] on div "Cancel" at bounding box center [170, 166] width 22 height 10
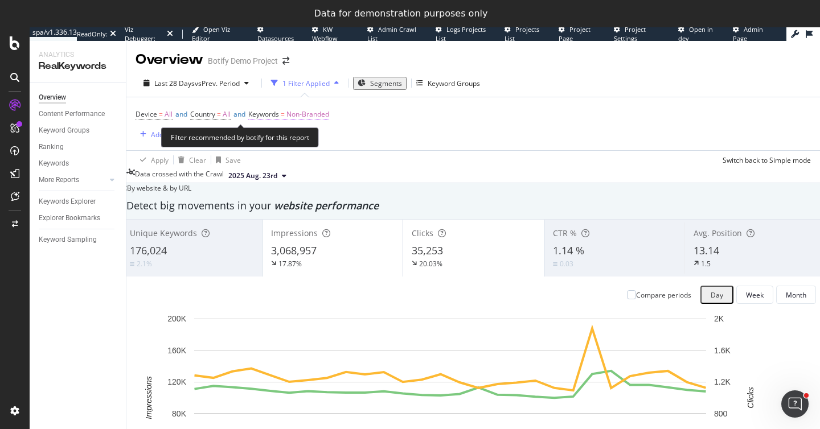
click at [312, 116] on span "Non-Branded" at bounding box center [307, 114] width 43 height 16
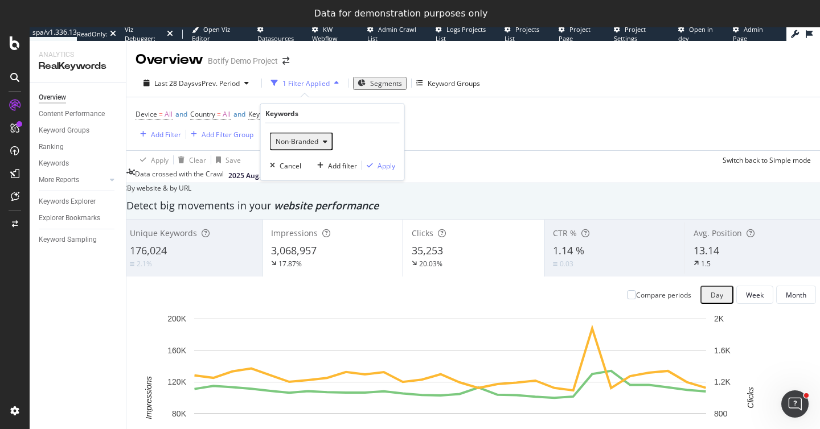
click at [303, 135] on div "Non-Branded" at bounding box center [301, 141] width 61 height 15
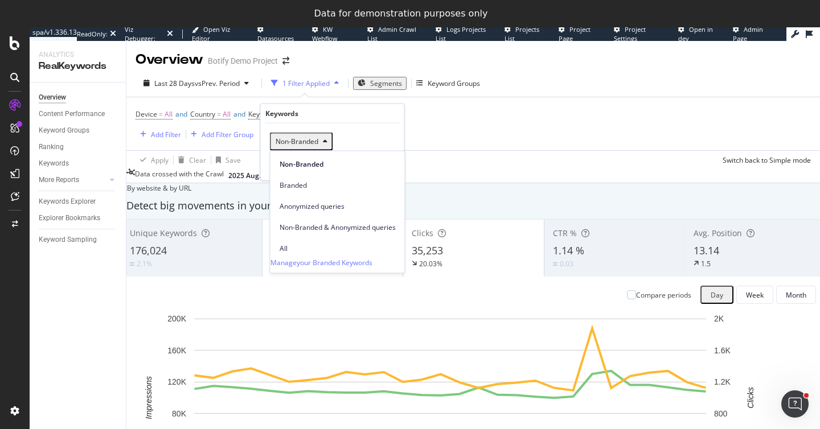
click at [458, 151] on div "Apply Clear Save Switch back to Simple mode" at bounding box center [472, 159] width 693 height 19
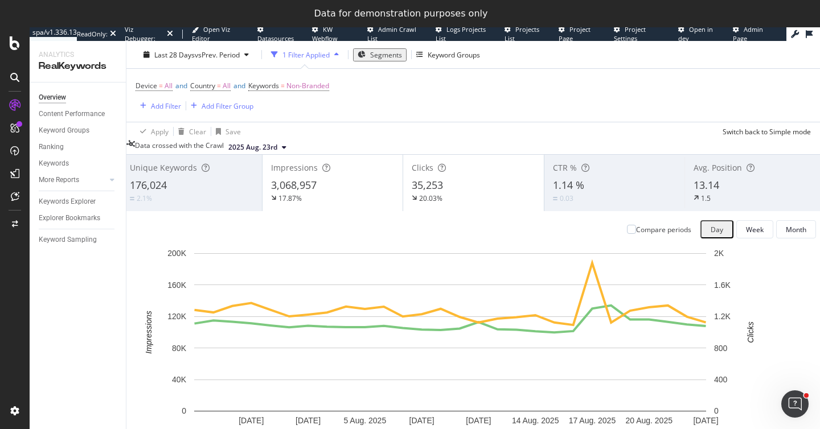
scroll to position [67, 0]
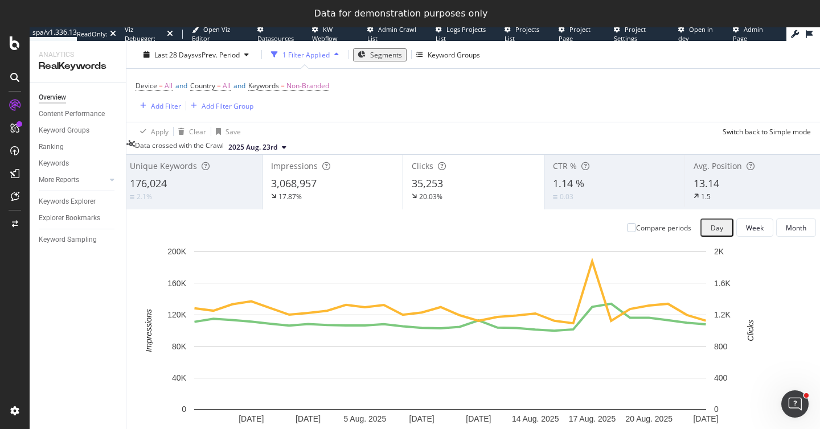
click at [621, 185] on div "1.14 %" at bounding box center [615, 183] width 124 height 15
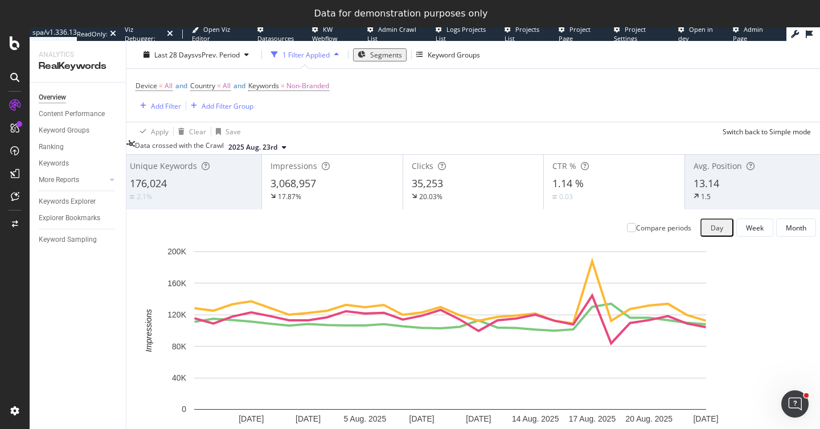
click at [749, 202] on div "1.5" at bounding box center [754, 196] width 123 height 10
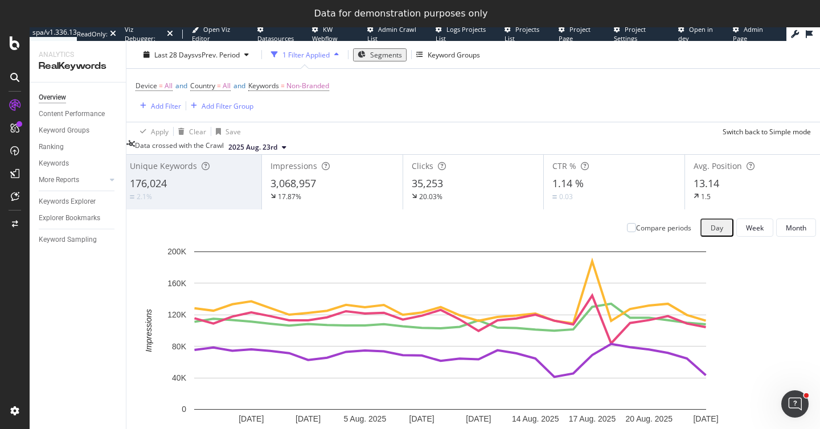
click at [228, 199] on div "2.1%" at bounding box center [191, 196] width 123 height 11
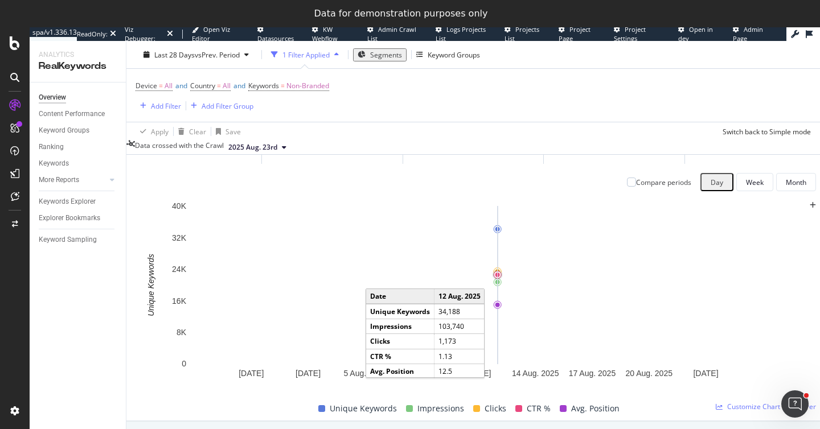
scroll to position [0, 0]
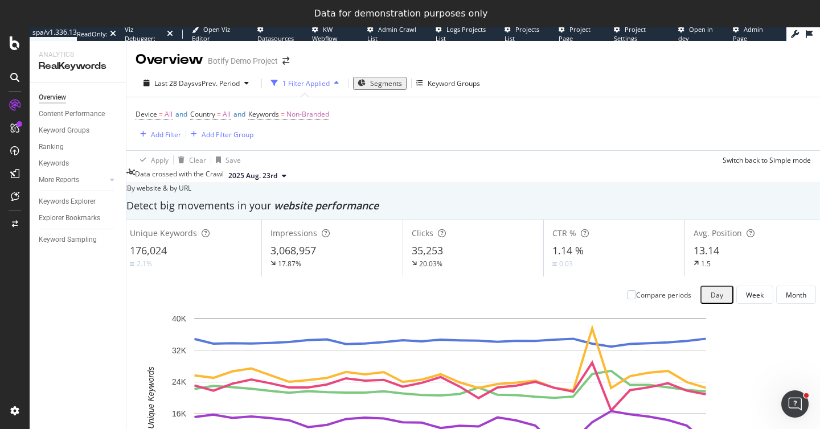
click at [248, 258] on div "176,024" at bounding box center [191, 251] width 123 height 15
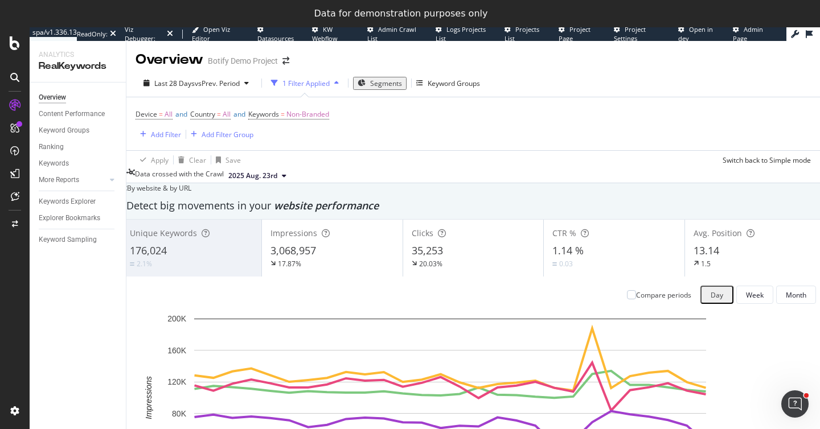
click at [611, 257] on div "1.14 %" at bounding box center [613, 251] width 123 height 15
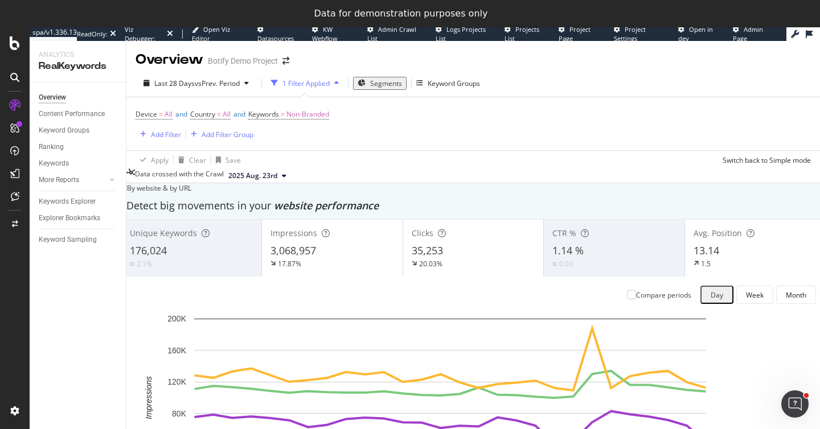
click at [754, 257] on div "13.14" at bounding box center [754, 251] width 123 height 15
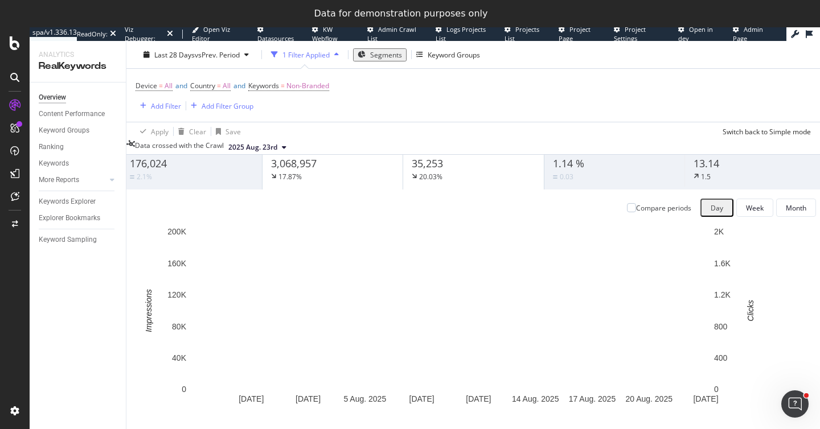
scroll to position [88, 0]
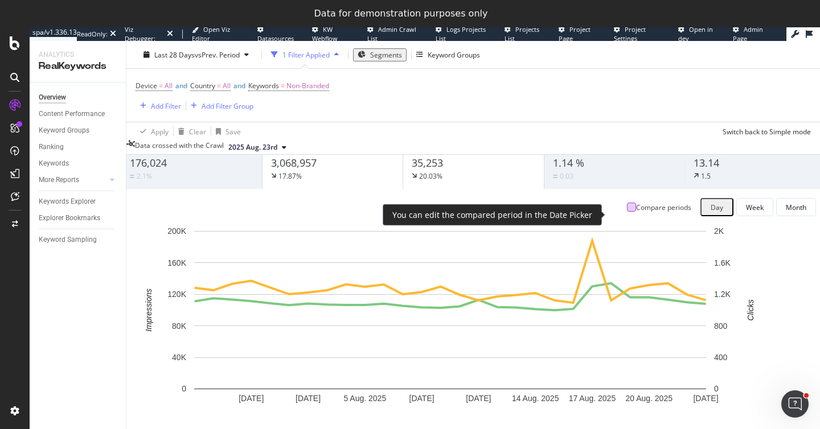
click at [627, 212] on div at bounding box center [631, 207] width 9 height 9
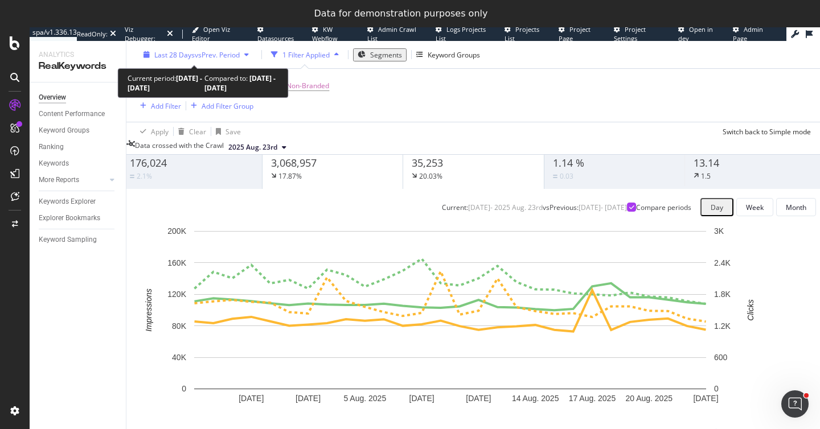
click at [196, 54] on span "vs Prev. Period" at bounding box center [217, 55] width 45 height 10
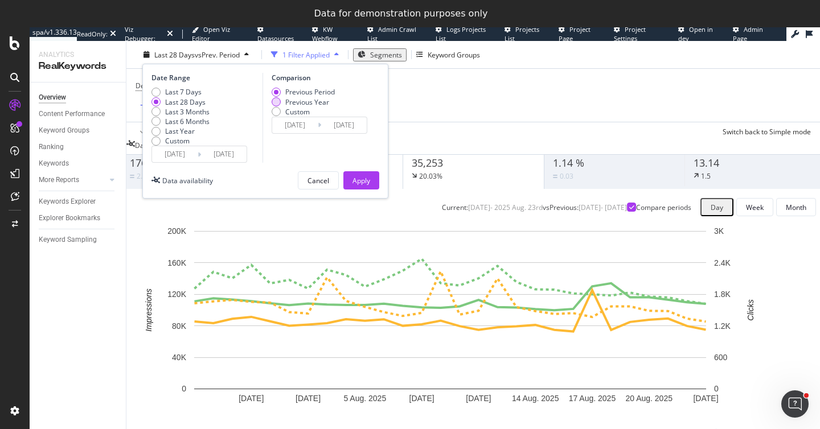
click at [276, 106] on div "Previous Year" at bounding box center [276, 101] width 9 height 9
type input "[DATE]"
click at [350, 190] on button "Apply" at bounding box center [361, 180] width 36 height 18
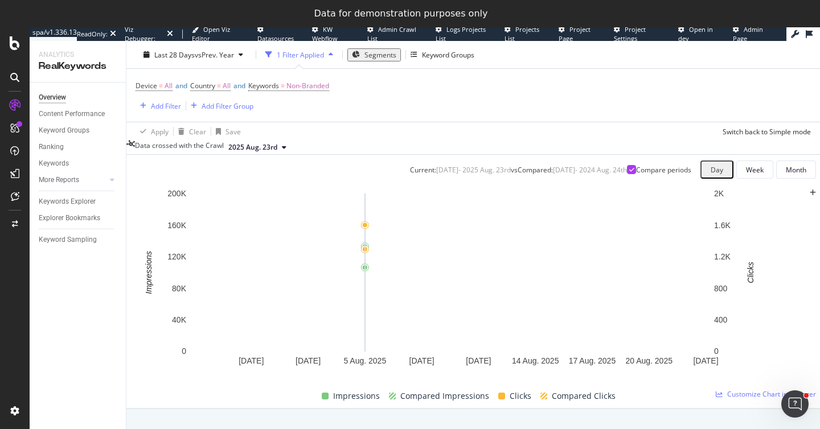
scroll to position [127, 0]
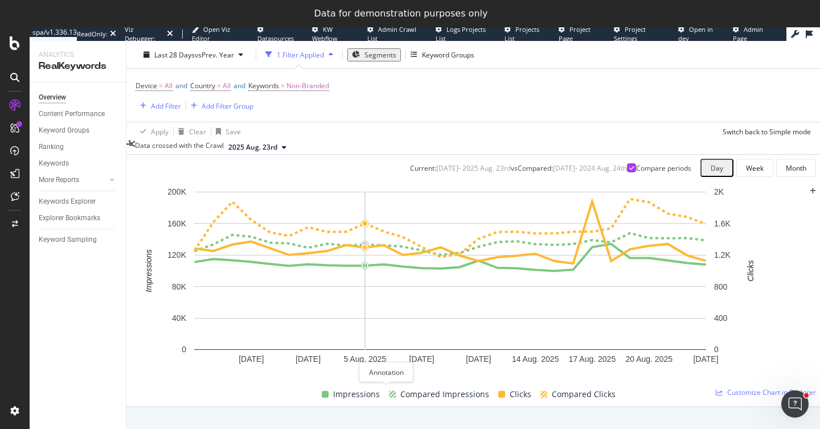
click at [810, 195] on icon "plus" at bounding box center [813, 191] width 6 height 7
click at [166, 319] on textarea at bounding box center [125, 330] width 82 height 23
click at [166, 279] on icon "xmark" at bounding box center [163, 282] width 5 height 7
click at [810, 195] on icon "plus" at bounding box center [813, 191] width 6 height 7
click at [166, 323] on textarea at bounding box center [125, 330] width 82 height 23
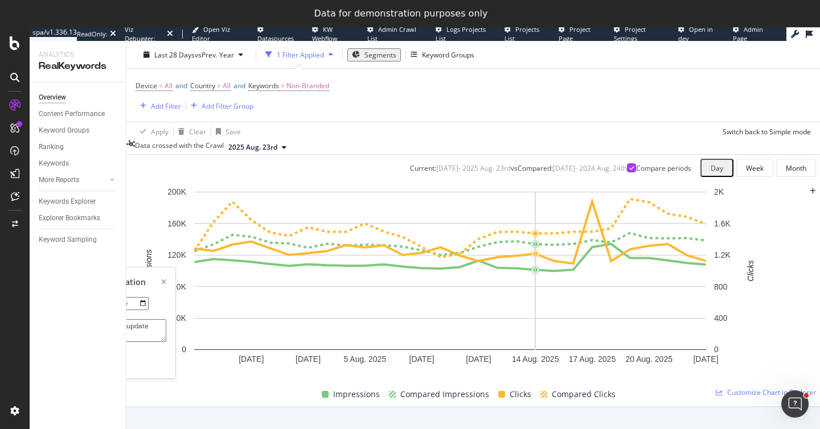
type textarea "Google Algo update"
click at [115, 356] on div "Save" at bounding box center [107, 361] width 15 height 10
click at [806, 195] on icon "plus" at bounding box center [809, 191] width 6 height 7
click at [166, 319] on textarea at bounding box center [125, 330] width 82 height 23
click at [166, 279] on icon "xmark" at bounding box center [163, 282] width 5 height 7
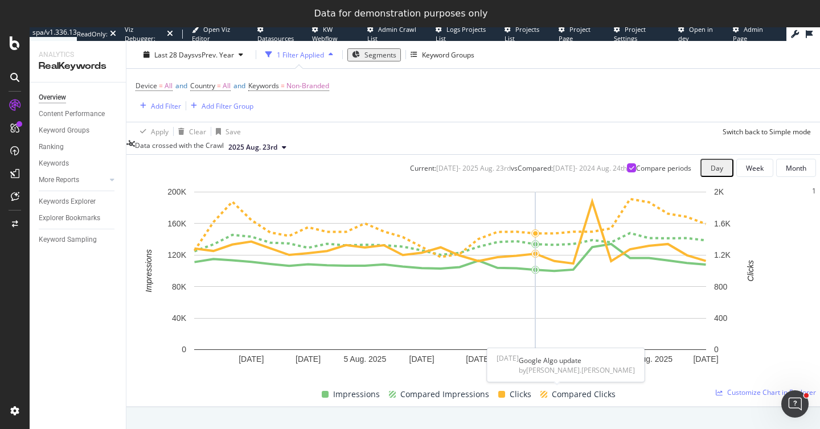
click at [812, 196] on div "1" at bounding box center [814, 191] width 4 height 10
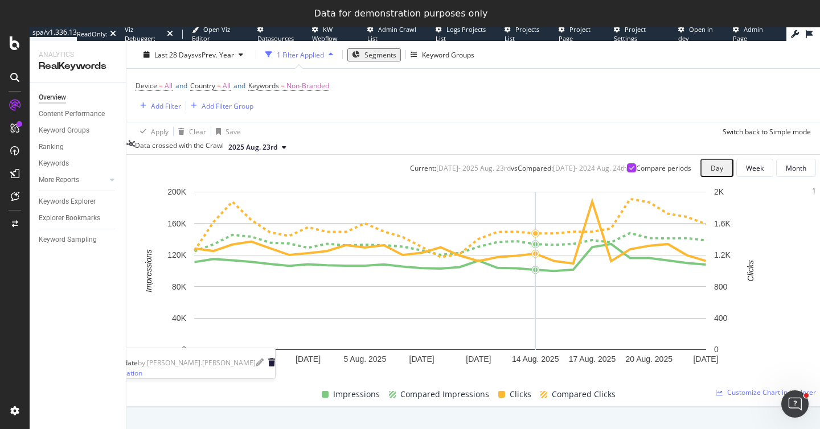
click at [275, 359] on icon "trash" at bounding box center [271, 363] width 7 height 8
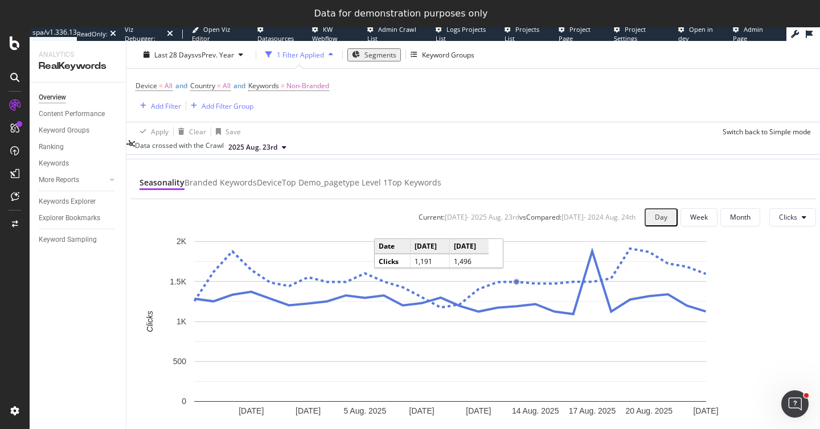
scroll to position [447, 0]
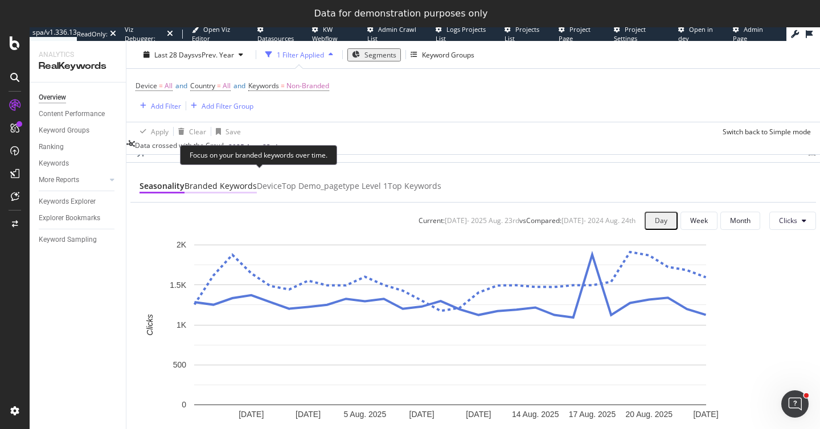
click at [257, 194] on div "Branded Keywords" at bounding box center [220, 186] width 72 height 13
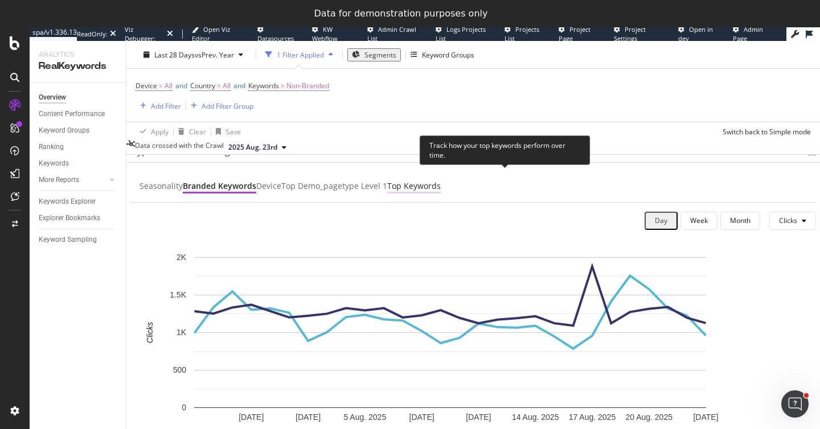
click at [441, 192] on div "Top Keywords" at bounding box center [414, 186] width 54 height 13
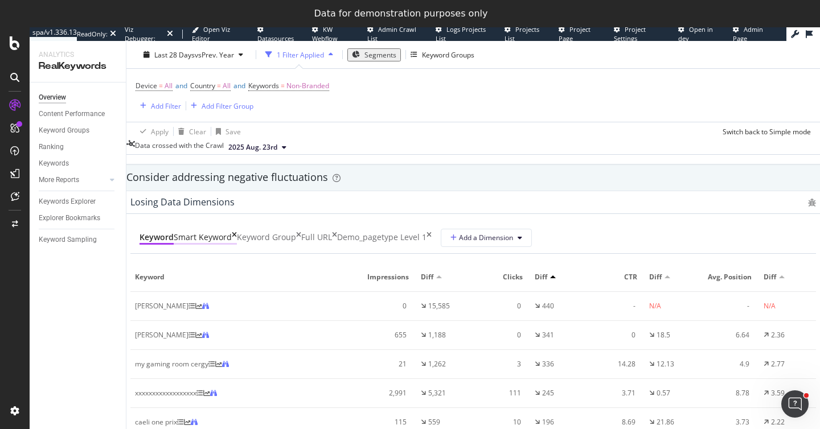
scroll to position [1304, 0]
click at [75, 130] on div "Keyword Groups" at bounding box center [64, 131] width 51 height 12
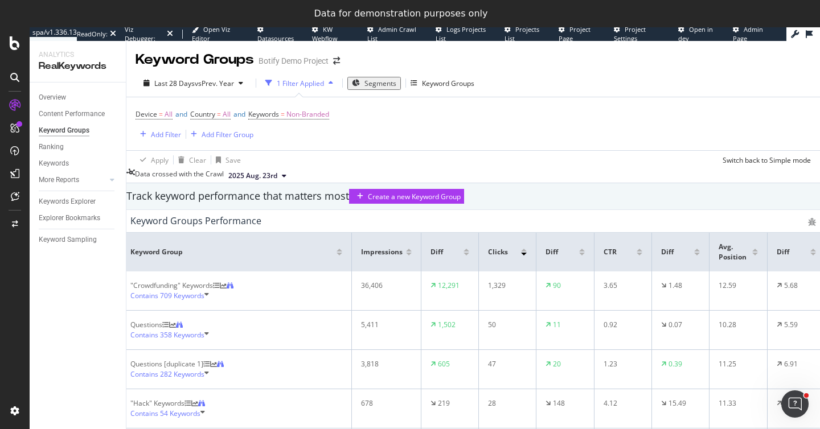
click at [200, 301] on span "Contains 709 Keywords" at bounding box center [167, 296] width 74 height 10
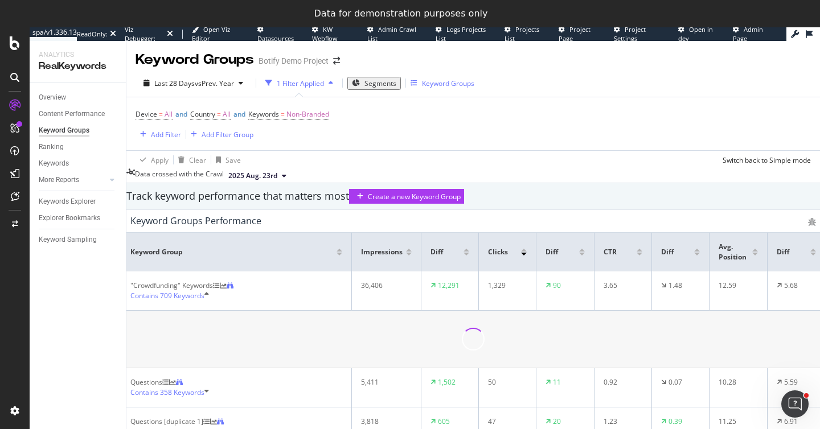
click at [432, 83] on div "Keyword Groups" at bounding box center [448, 84] width 52 height 10
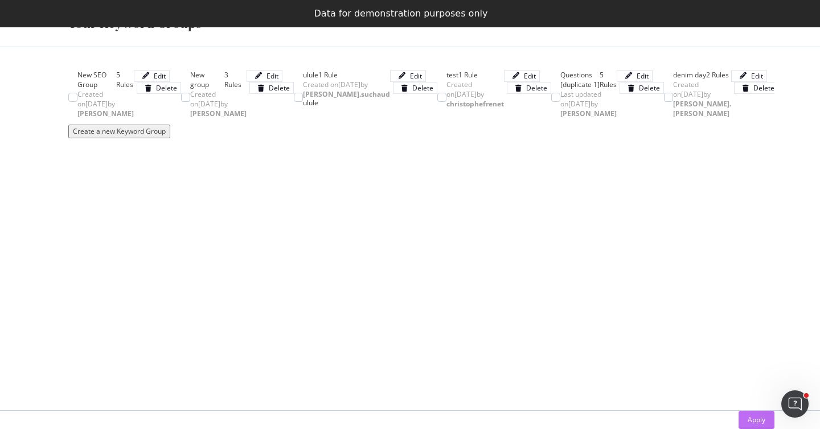
click at [747, 415] on div "Apply" at bounding box center [756, 420] width 18 height 10
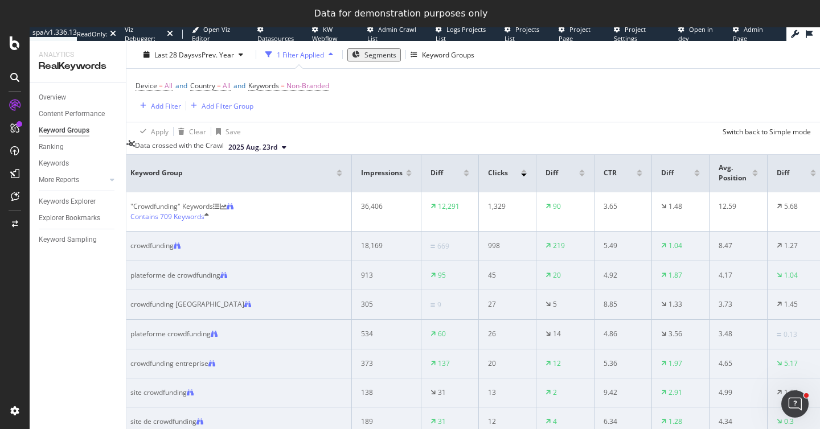
scroll to position [83, 0]
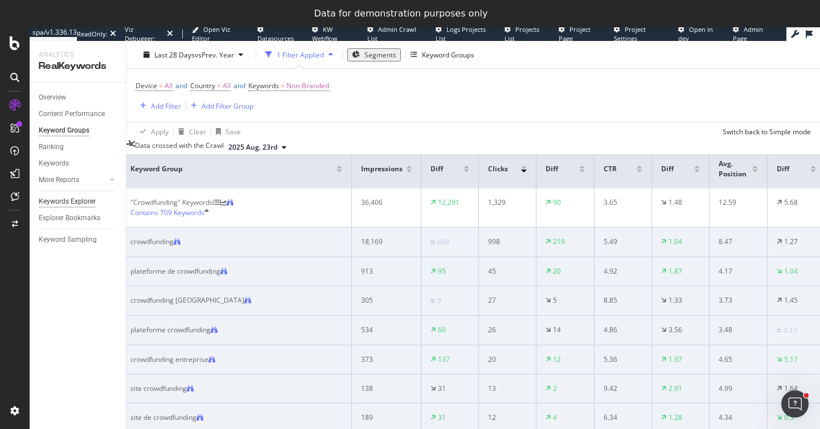
click at [84, 203] on div "Keywords Explorer" at bounding box center [67, 202] width 57 height 12
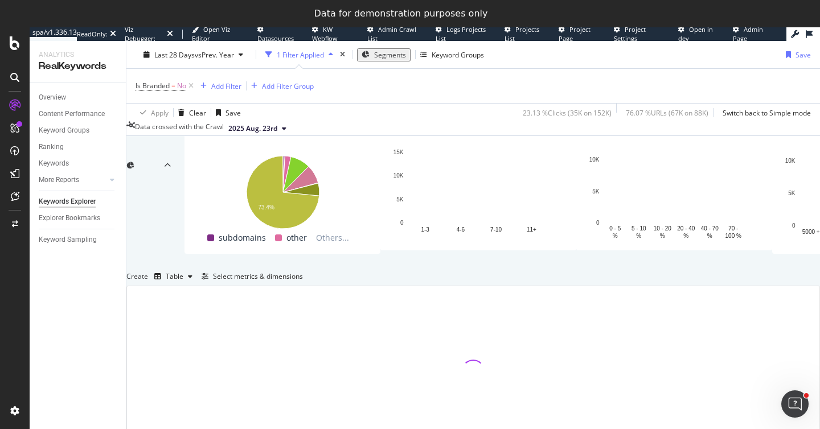
scroll to position [231, 0]
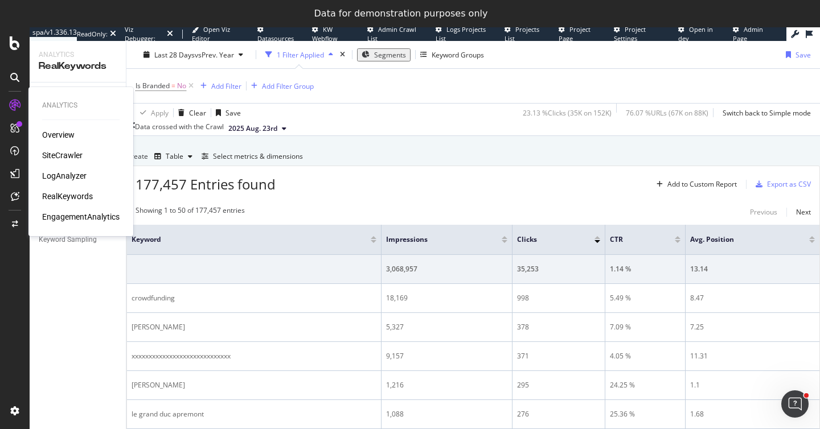
click at [79, 216] on div "EngagementAnalytics" at bounding box center [80, 216] width 77 height 11
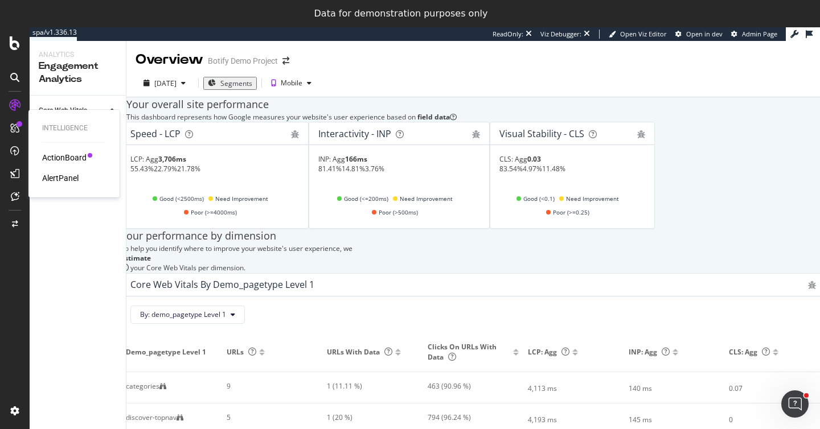
click at [68, 154] on div "ActionBoard" at bounding box center [64, 157] width 44 height 11
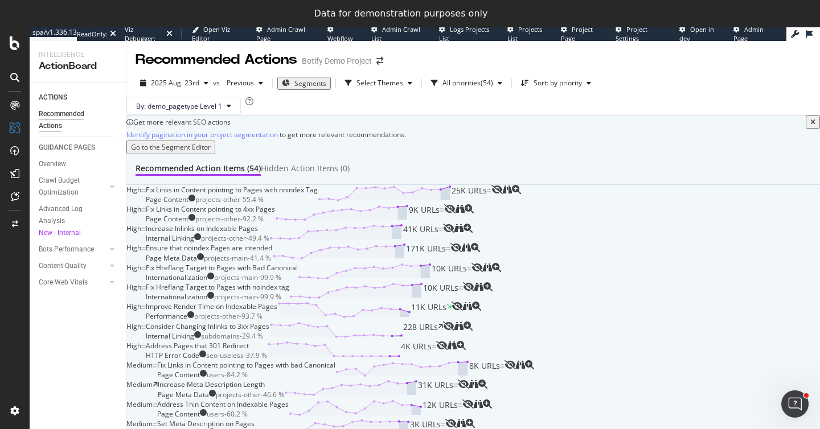
scroll to position [114, 0]
click at [318, 195] on div "Page Content projects-other - 55.4 %" at bounding box center [232, 200] width 172 height 10
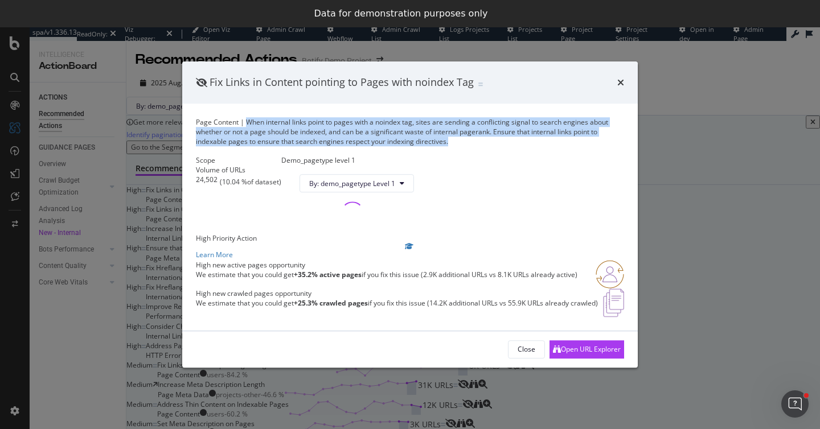
drag, startPoint x: 454, startPoint y: 102, endPoint x: 255, endPoint y: 83, distance: 199.6
click at [255, 117] on div "Page Content | When internal links point to pages with a noindex tag, sites are…" at bounding box center [410, 131] width 428 height 29
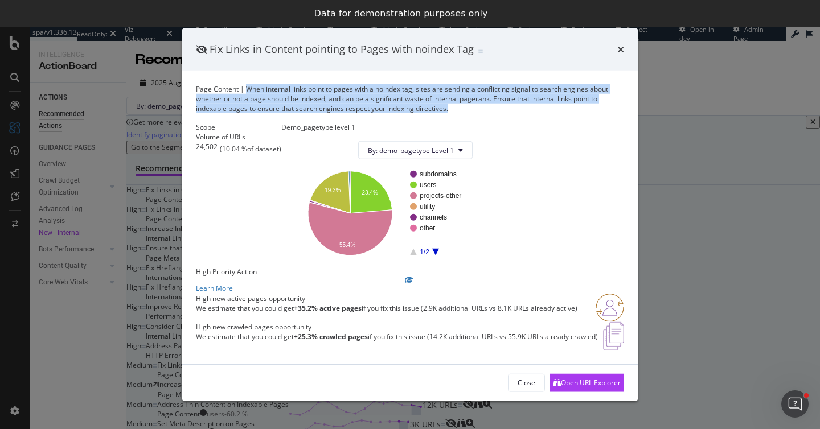
scroll to position [93, 0]
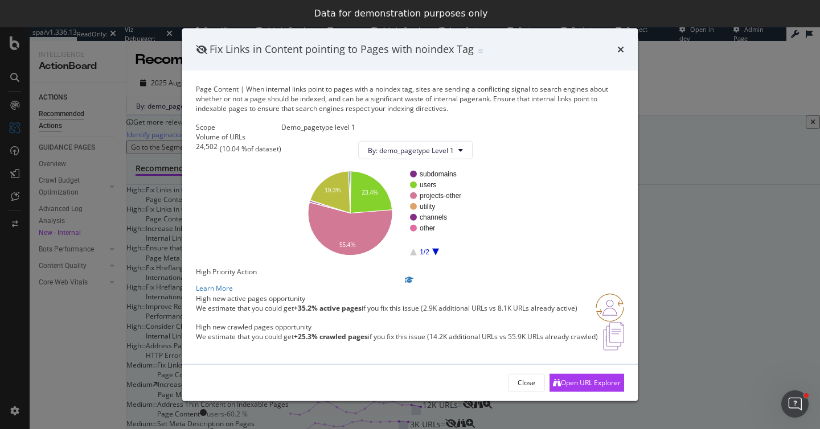
click at [619, 46] on div "times" at bounding box center [620, 49] width 7 height 15
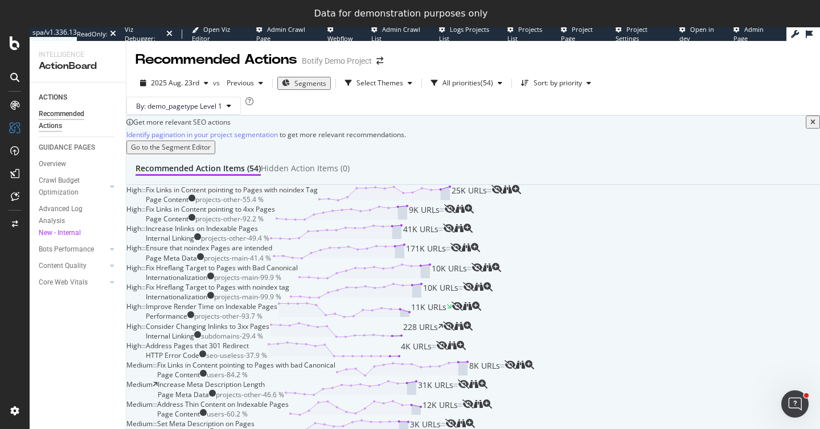
click at [294, 79] on div "Segments" at bounding box center [304, 84] width 44 height 10
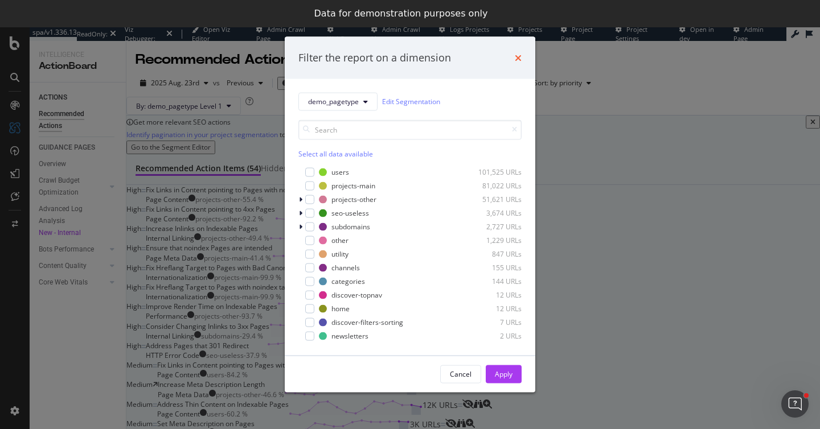
click at [519, 59] on icon "times" at bounding box center [518, 57] width 7 height 9
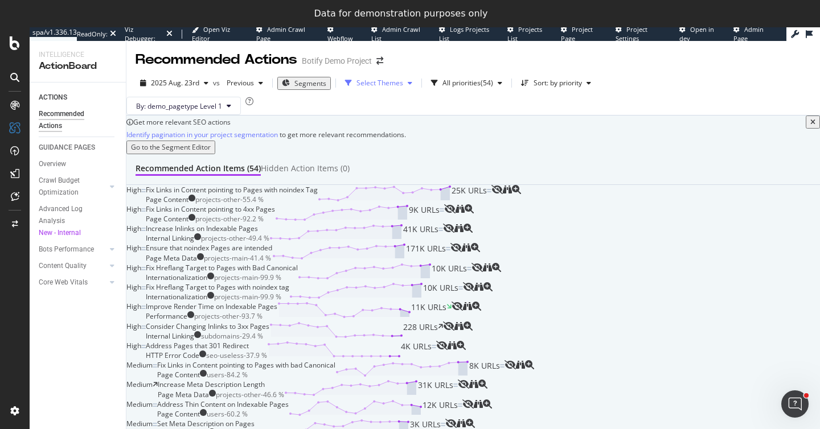
click at [369, 75] on div "Select Themes" at bounding box center [378, 83] width 76 height 17
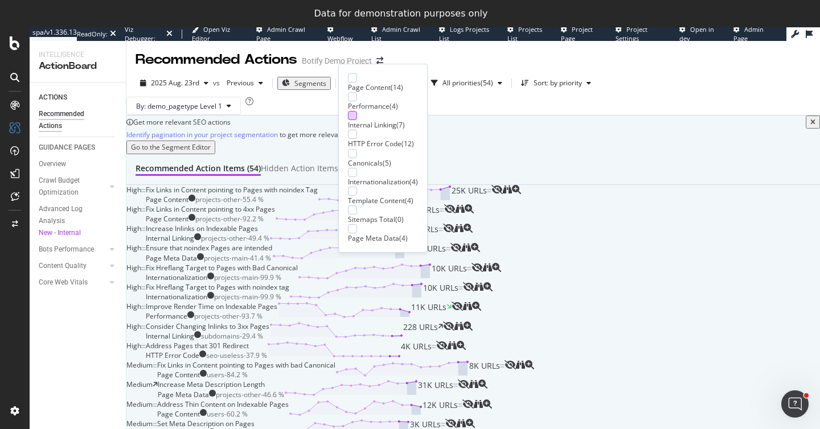
click at [352, 115] on div at bounding box center [352, 115] width 9 height 9
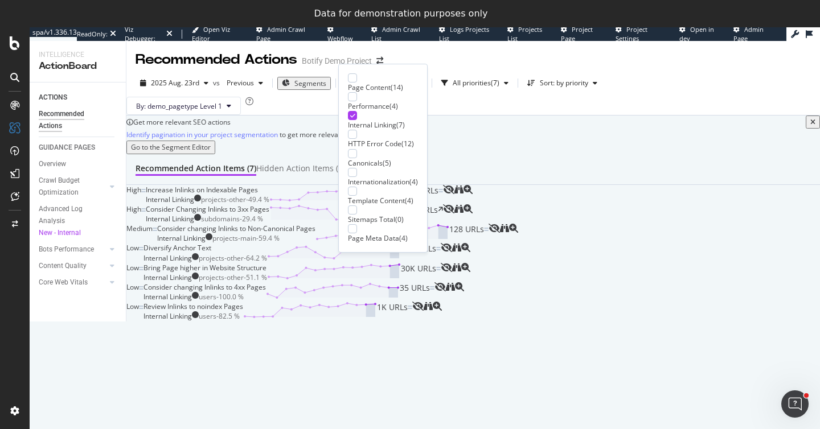
scroll to position [61, 0]
click at [352, 117] on icon at bounding box center [352, 116] width 5 height 6
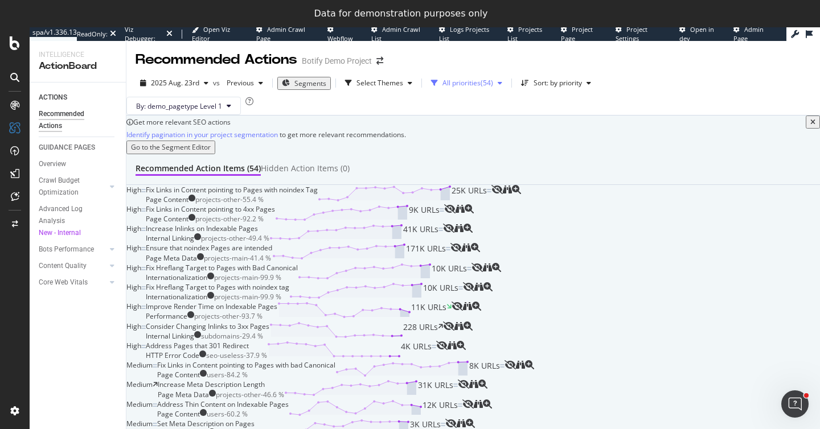
click at [467, 80] on div "All priorities" at bounding box center [461, 83] width 38 height 7
click at [438, 96] on div at bounding box center [437, 96] width 9 height 9
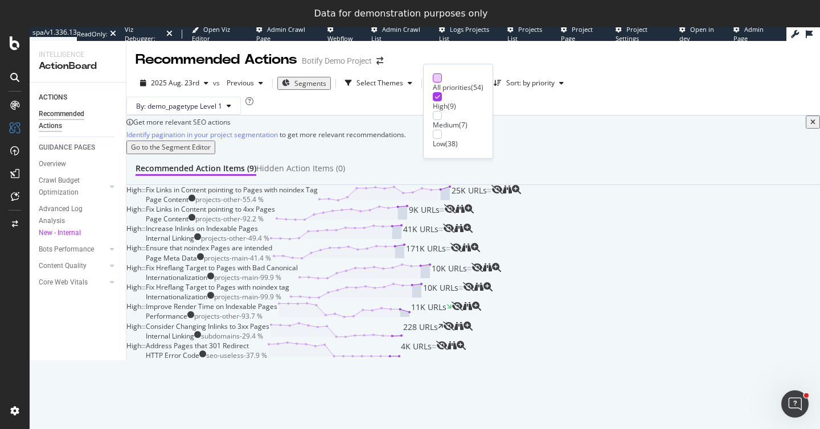
click at [437, 77] on div at bounding box center [437, 77] width 9 height 9
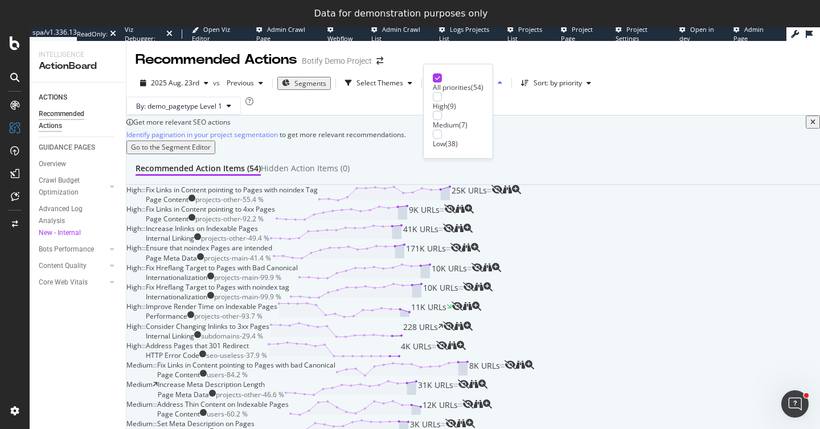
click at [458, 80] on div "All priorities" at bounding box center [461, 83] width 38 height 7
click at [503, 194] on icon "eye-slash" at bounding box center [496, 189] width 11 height 9
click at [315, 174] on div "Hidden Action Items (1)" at bounding box center [305, 168] width 89 height 11
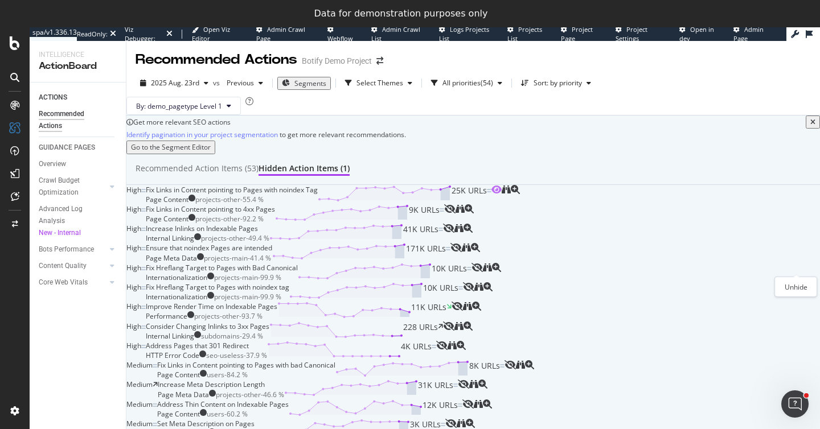
click at [502, 194] on icon "eye" at bounding box center [496, 189] width 10 height 9
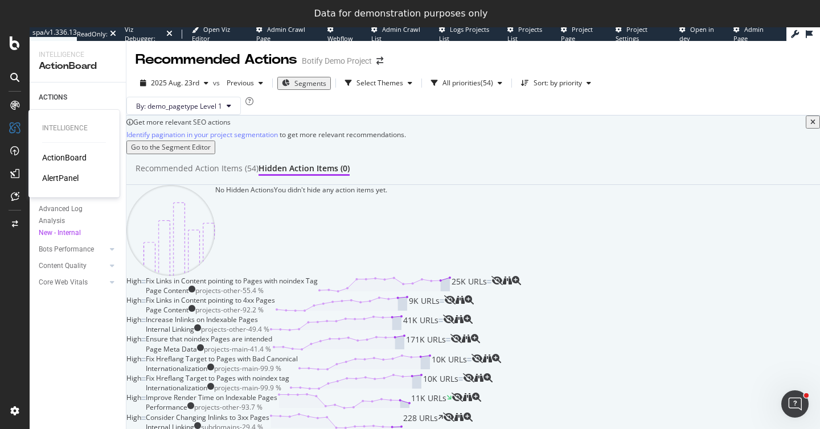
click at [60, 180] on div "AlertPanel" at bounding box center [60, 177] width 36 height 11
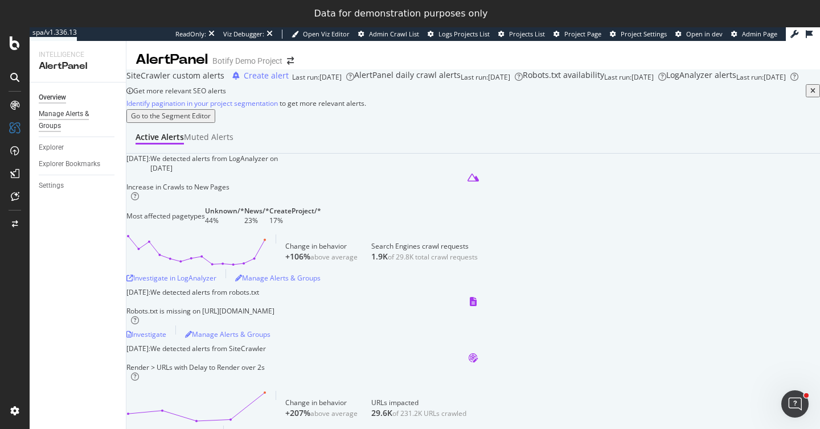
click at [65, 121] on div "Manage Alerts & Groups" at bounding box center [73, 120] width 68 height 24
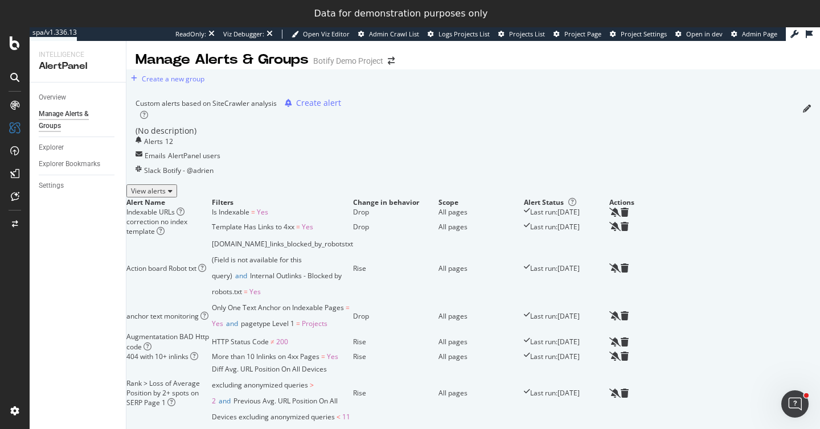
click at [172, 196] on div "View alerts" at bounding box center [152, 191] width 42 height 10
click at [172, 196] on div "Hide alerts" at bounding box center [152, 191] width 42 height 10
click at [67, 204] on div "CustomReports" at bounding box center [70, 203] width 56 height 11
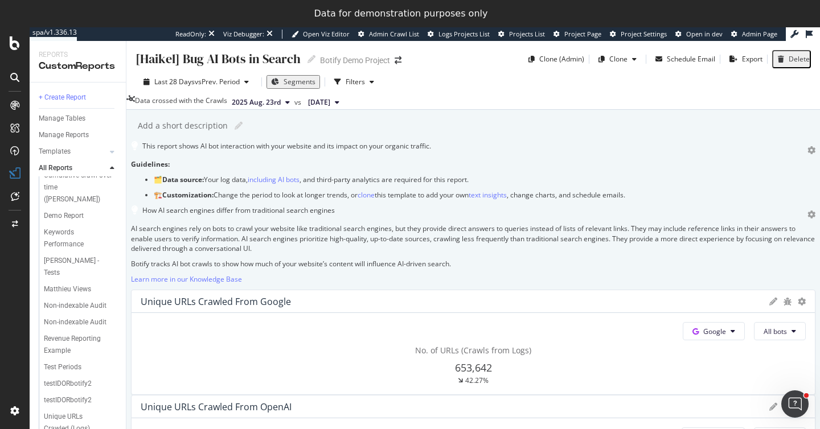
scroll to position [268, 0]
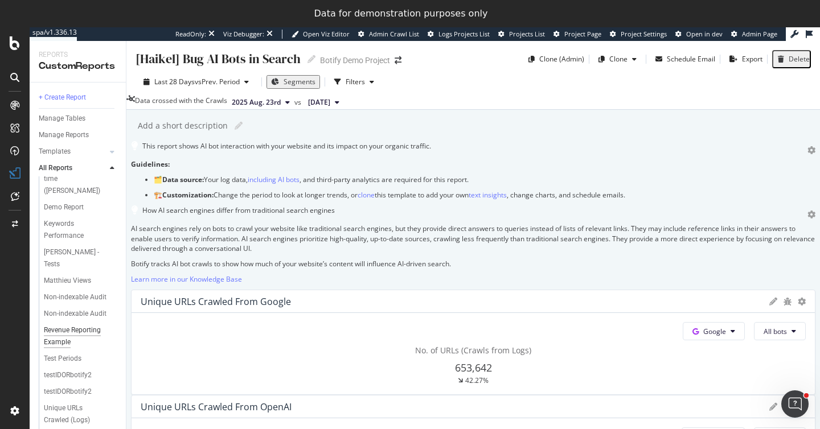
click at [71, 324] on div "Revenue Reporting Example" at bounding box center [76, 336] width 65 height 24
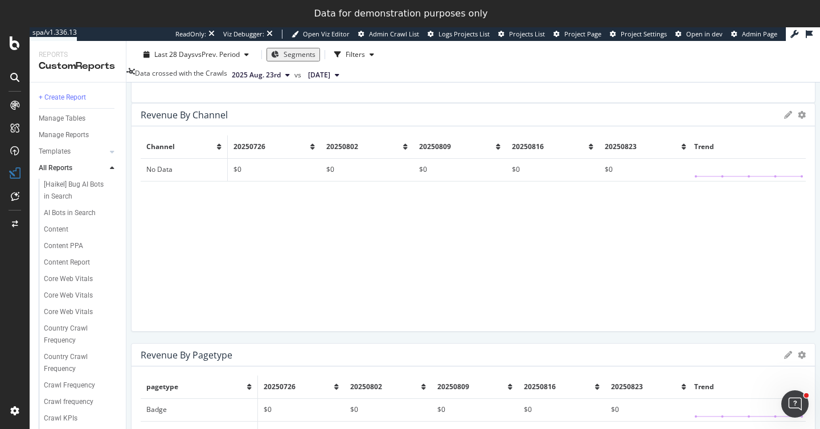
scroll to position [270, 0]
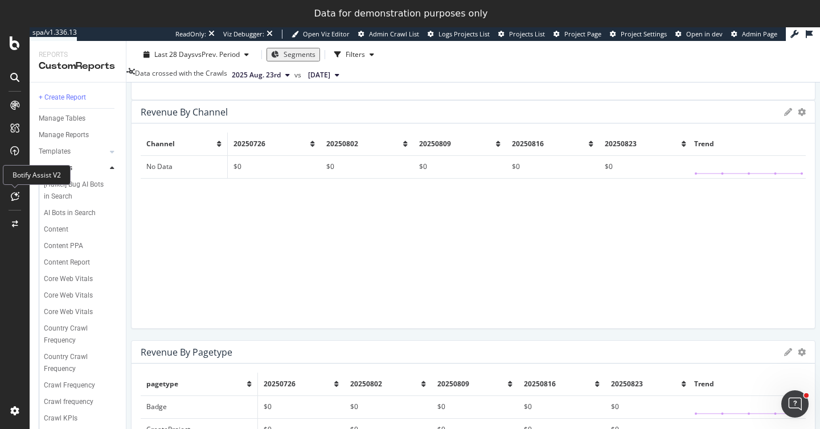
click at [15, 192] on icon at bounding box center [15, 196] width 9 height 9
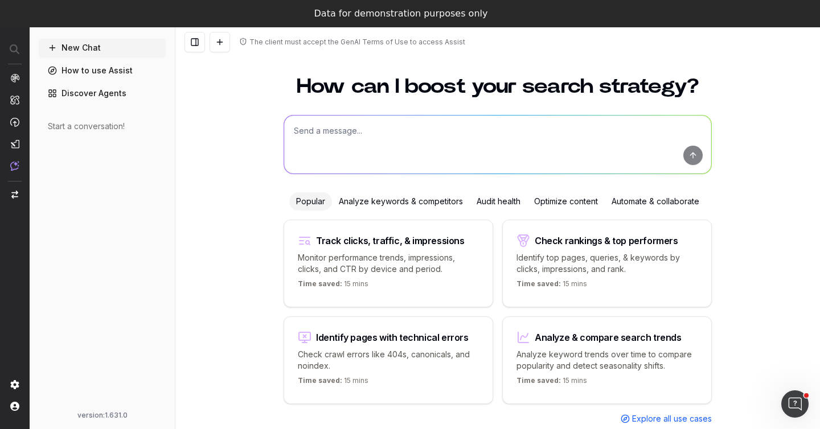
click at [117, 66] on link "How to use Assist" at bounding box center [102, 70] width 127 height 18
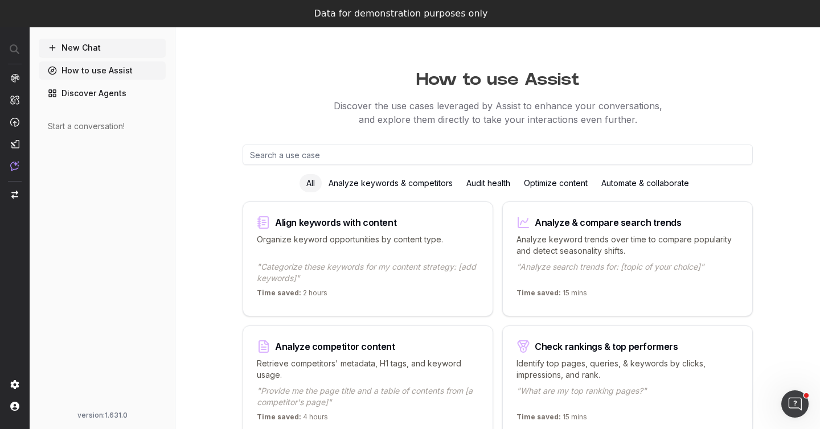
click at [106, 101] on link "Discover Agents" at bounding box center [102, 93] width 127 height 18
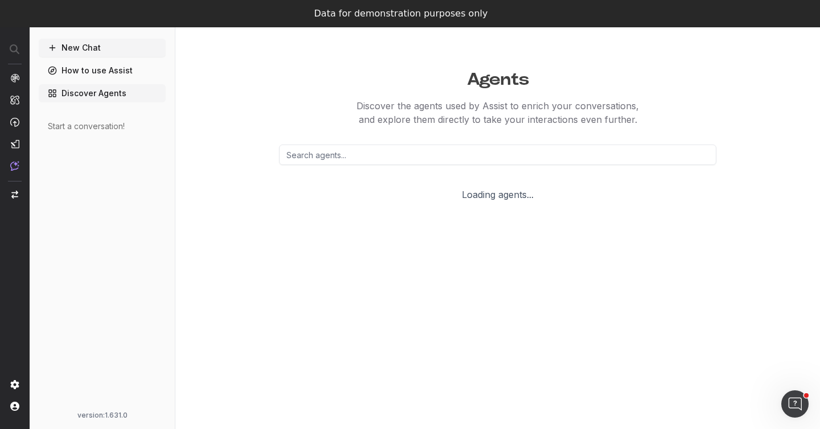
click at [73, 98] on link "Discover Agents" at bounding box center [102, 93] width 127 height 18
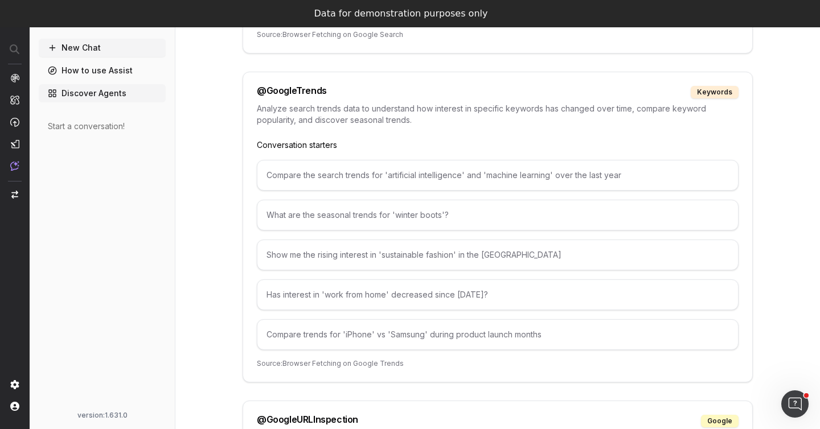
scroll to position [2211, 0]
